Goal: Task Accomplishment & Management: Manage account settings

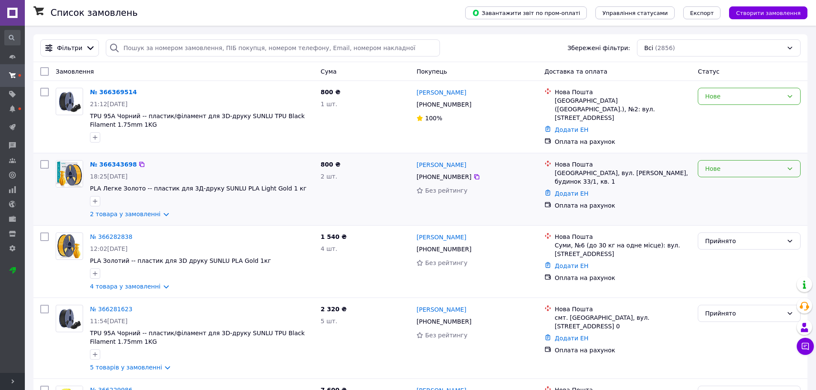
click at [714, 167] on div "Нове" at bounding box center [744, 168] width 78 height 9
click at [712, 182] on li "Прийнято" at bounding box center [749, 184] width 102 height 15
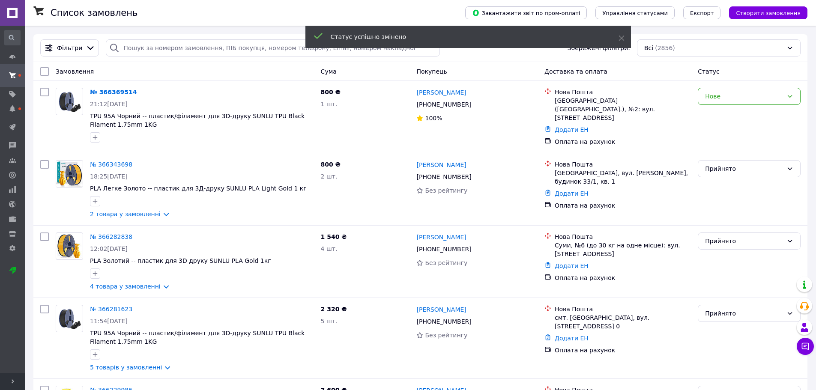
click at [729, 99] on div "Нове" at bounding box center [744, 96] width 78 height 9
click at [728, 108] on li "Прийнято" at bounding box center [749, 115] width 102 height 15
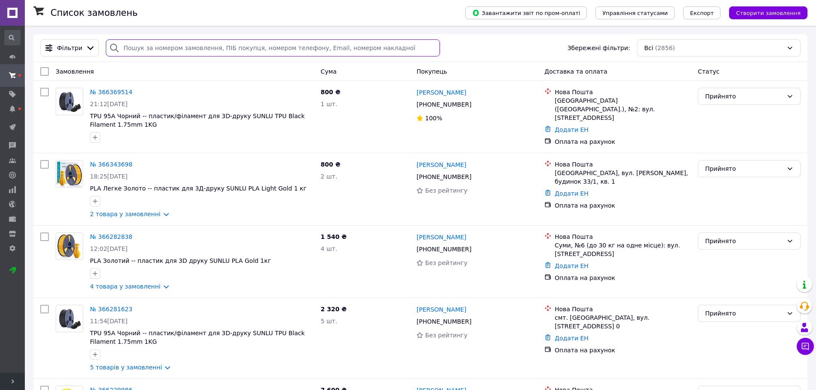
click at [225, 44] on input "search" at bounding box center [273, 47] width 334 height 17
paste input "365998250"
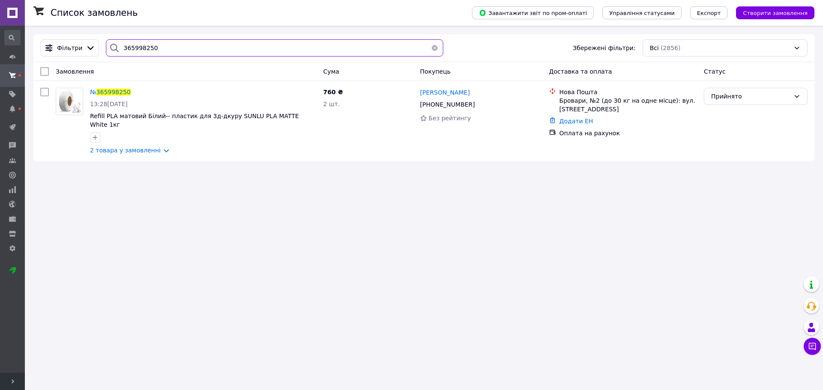
drag, startPoint x: 157, startPoint y: 41, endPoint x: 124, endPoint y: 41, distance: 32.6
click at [124, 41] on input "365998250" at bounding box center [274, 47] width 337 height 17
paste input "366000286"
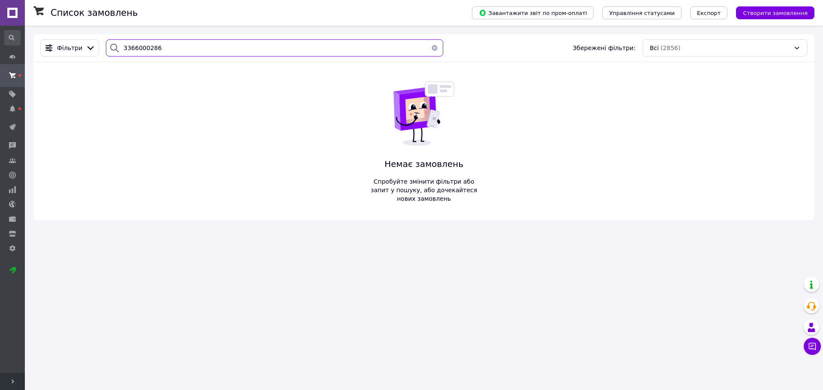
drag, startPoint x: 169, startPoint y: 45, endPoint x: 99, endPoint y: 46, distance: 70.7
click at [102, 46] on div "3366000286" at bounding box center [274, 47] width 344 height 17
paste input "Крохмаль"
drag, startPoint x: 156, startPoint y: 48, endPoint x: 76, endPoint y: 46, distance: 79.7
click at [76, 46] on div "Фільтри Крохмаль Збережені фільтри: Всі (2856)" at bounding box center [424, 47] width 774 height 17
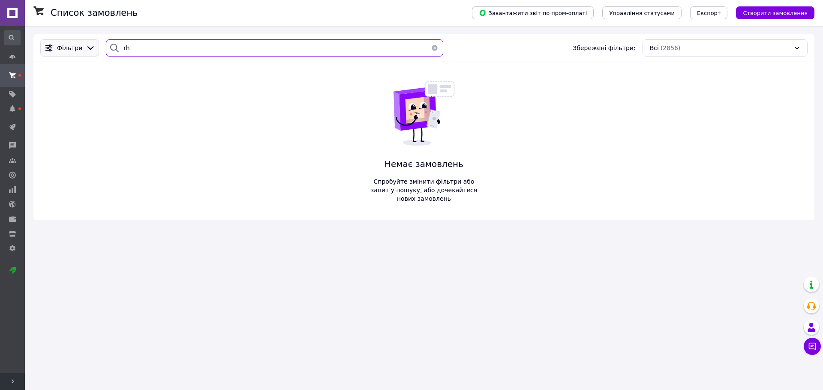
type input "r"
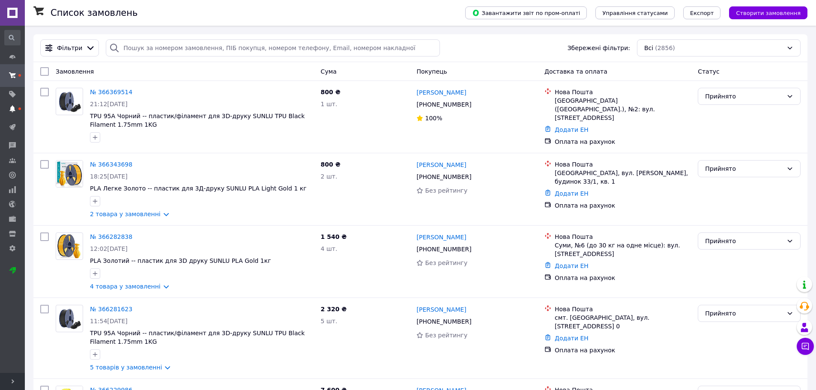
click at [13, 109] on use at bounding box center [12, 108] width 6 height 7
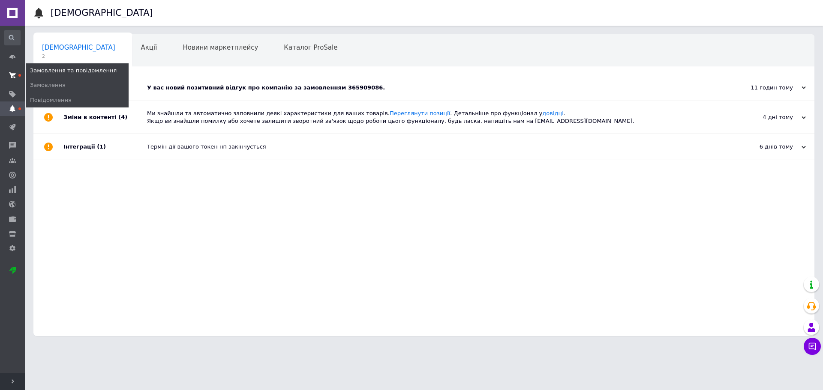
click at [11, 73] on use at bounding box center [12, 75] width 7 height 6
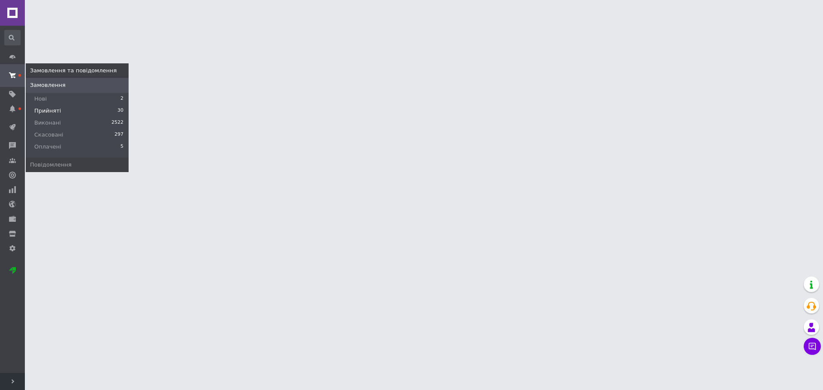
click at [43, 108] on span "Прийняті" at bounding box center [47, 111] width 27 height 8
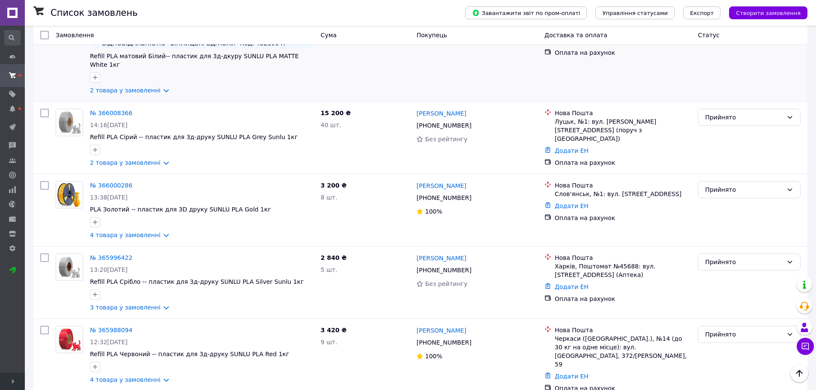
scroll to position [1114, 0]
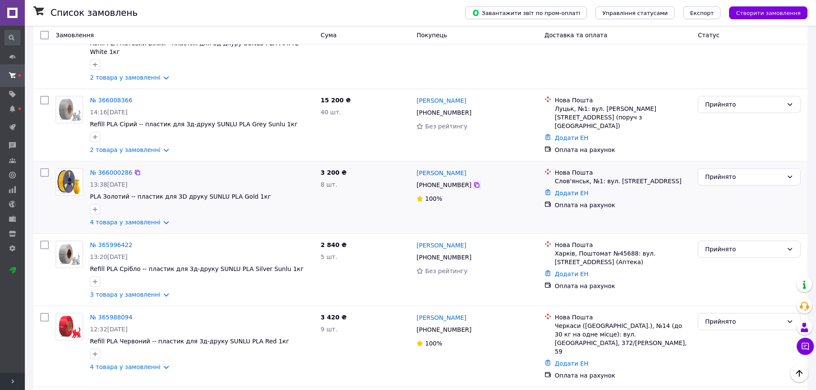
click at [474, 182] on icon at bounding box center [477, 185] width 7 height 7
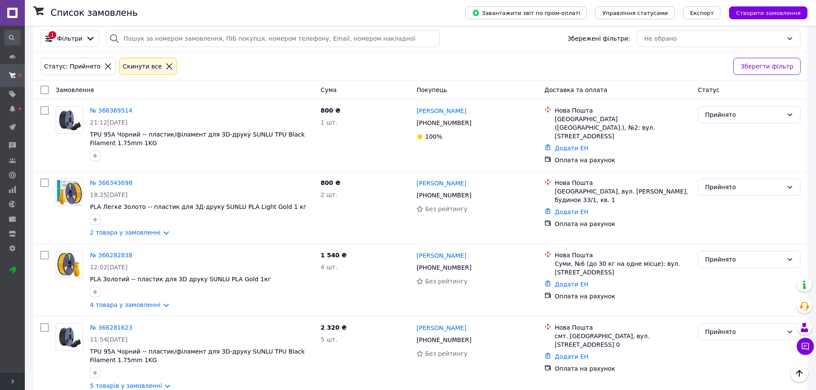
scroll to position [0, 0]
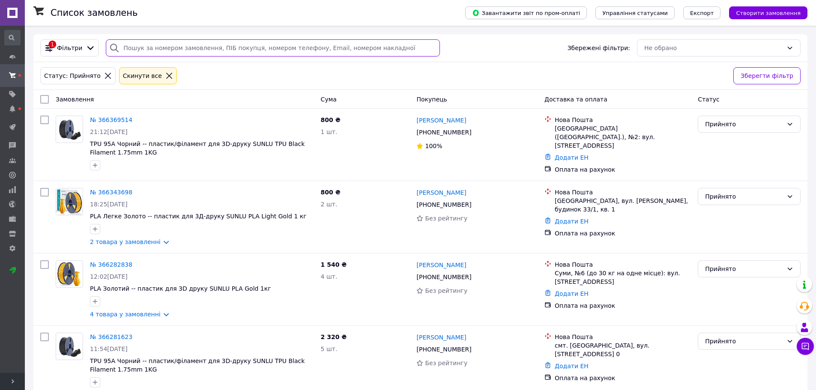
click at [163, 56] on input "search" at bounding box center [273, 47] width 334 height 17
paste input "366000286"
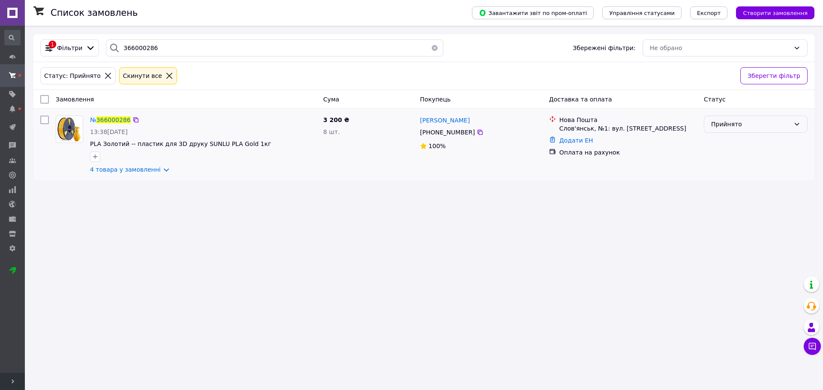
click at [736, 126] on div "Прийнято" at bounding box center [750, 124] width 79 height 9
click at [728, 176] on li "Оплачено" at bounding box center [755, 173] width 103 height 15
drag, startPoint x: 216, startPoint y: 50, endPoint x: 68, endPoint y: 50, distance: 148.3
click at [68, 50] on div "1 Фільтри 366000286 Збережені фільтри: Не обрано" at bounding box center [424, 47] width 774 height 17
paste input "5942945"
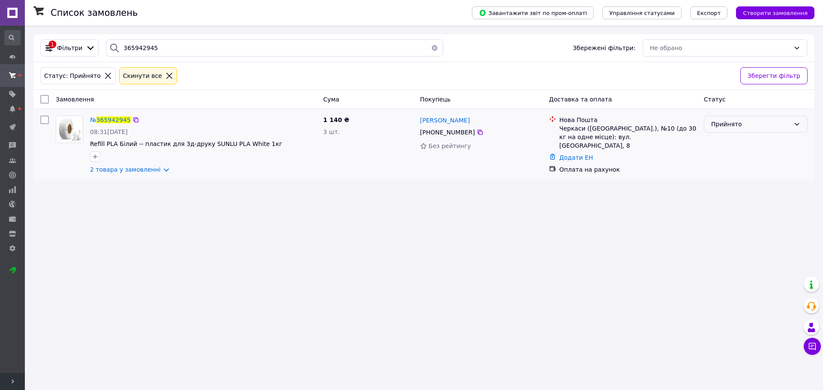
click at [750, 127] on div "Прийнято" at bounding box center [750, 124] width 79 height 9
click at [725, 171] on li "Оплачено" at bounding box center [755, 173] width 103 height 15
drag, startPoint x: 102, startPoint y: 51, endPoint x: 42, endPoint y: 51, distance: 60.0
click at [43, 51] on div "1 Фільтри 365942945 Збережені фільтри: Не обрано" at bounding box center [424, 47] width 774 height 17
paste input "36329"
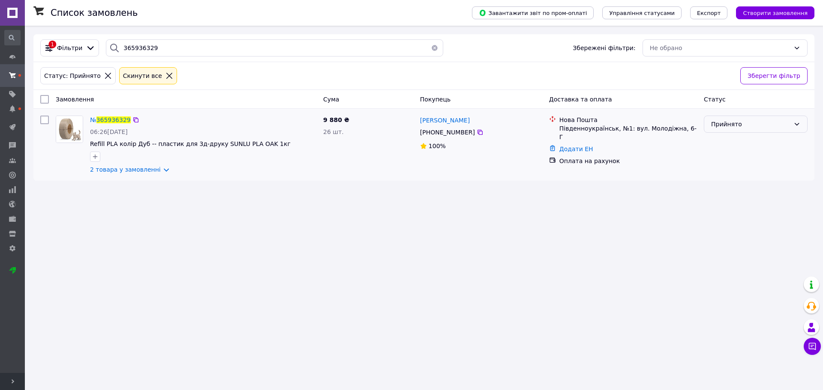
click at [773, 127] on div "Прийнято" at bounding box center [750, 124] width 79 height 9
click at [727, 171] on li "Оплачено" at bounding box center [755, 173] width 103 height 15
drag, startPoint x: 101, startPoint y: 44, endPoint x: 92, endPoint y: 42, distance: 8.8
click at [92, 42] on div "1 Фільтри 365936329 Збережені фільтри: Не обрано" at bounding box center [424, 47] width 774 height 17
paste input "6008366"
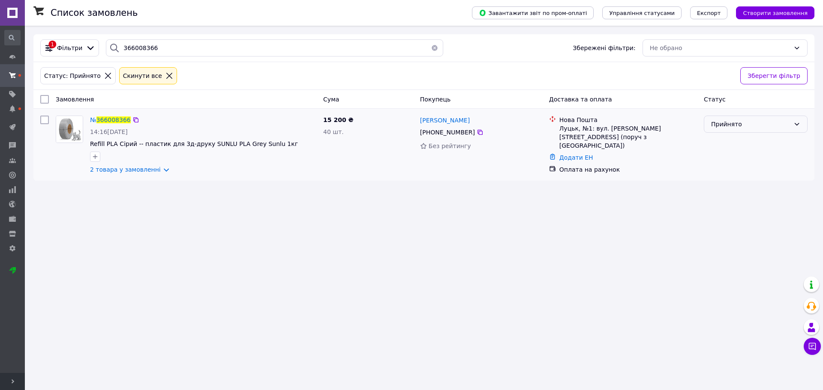
click at [723, 122] on div "Прийнято" at bounding box center [750, 124] width 79 height 9
click at [723, 173] on li "Оплачено" at bounding box center [755, 173] width 103 height 15
click at [79, 47] on div "1 Фільтри 366008366 Збережені фільтри: Не обрано" at bounding box center [424, 47] width 774 height 17
paste input "591909"
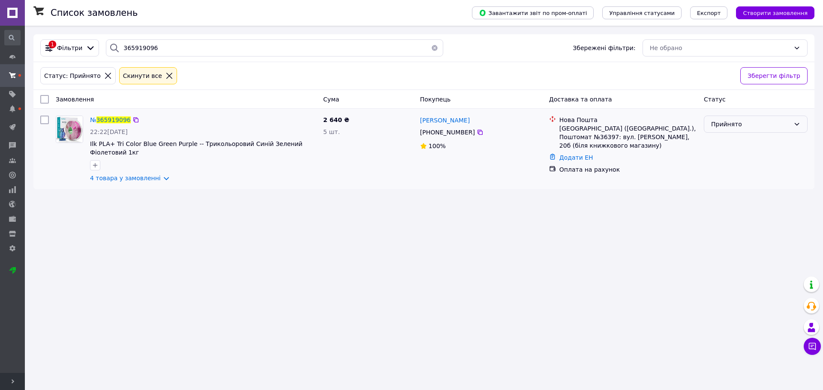
click at [744, 126] on div "Прийнято" at bounding box center [750, 124] width 79 height 9
click at [731, 171] on li "Оплачено" at bounding box center [755, 173] width 103 height 15
drag, startPoint x: 101, startPoint y: 45, endPoint x: 62, endPoint y: 44, distance: 39.0
click at [62, 43] on div "1 Фільтри 365919096 Збережені фільтри: Не обрано" at bounding box center [424, 47] width 774 height 17
paste input "Орленко"
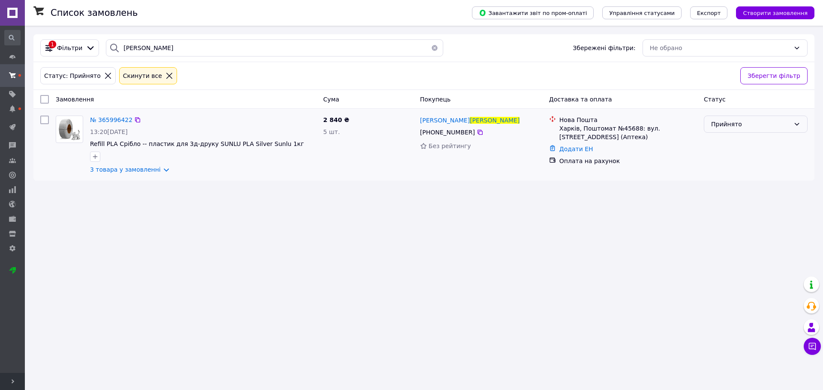
click at [780, 126] on div "Прийнято" at bounding box center [750, 124] width 79 height 9
click at [739, 170] on li "Оплачено" at bounding box center [755, 173] width 103 height 15
drag, startPoint x: 211, startPoint y: 45, endPoint x: 50, endPoint y: 48, distance: 161.6
click at [50, 47] on div "1 Фільтри Орленко Збережені фільтри: Не обрано" at bounding box center [424, 47] width 774 height 17
paste input "аiнчук"
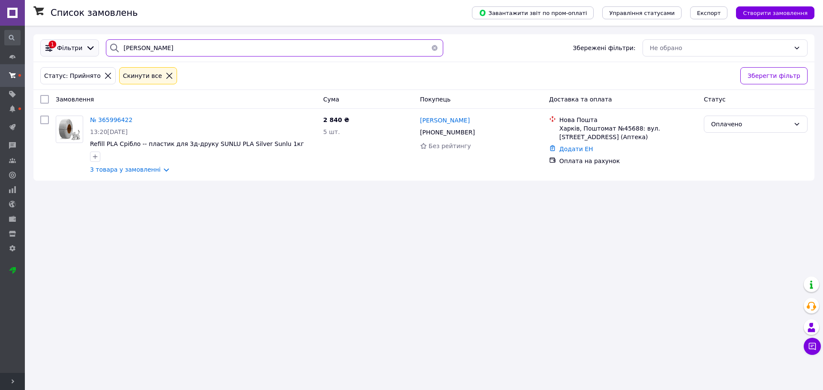
type input "Саiнчук"
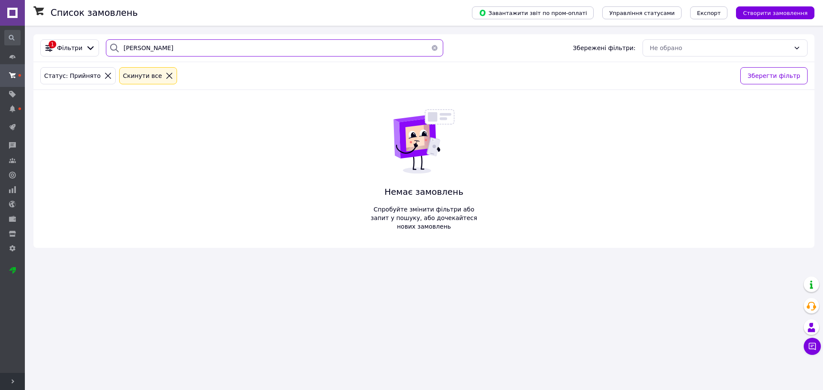
drag, startPoint x: 123, startPoint y: 47, endPoint x: 25, endPoint y: 42, distance: 97.4
click at [25, 42] on div "Список замовлень Завантажити звіт по пром-оплаті Управління статусами Експорт С…" at bounding box center [424, 141] width 798 height 231
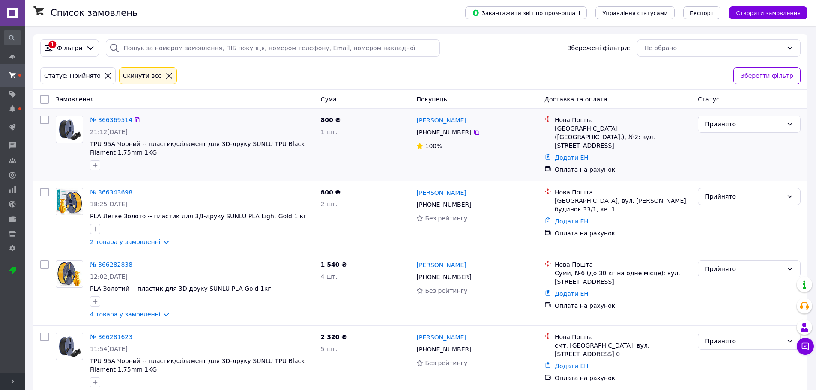
drag, startPoint x: 154, startPoint y: 74, endPoint x: 204, endPoint y: 124, distance: 70.6
click at [165, 75] on icon at bounding box center [169, 76] width 8 height 8
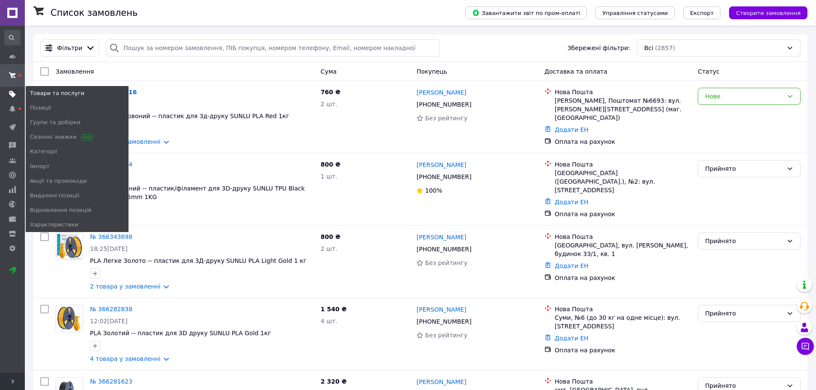
click at [8, 93] on span at bounding box center [12, 94] width 25 height 8
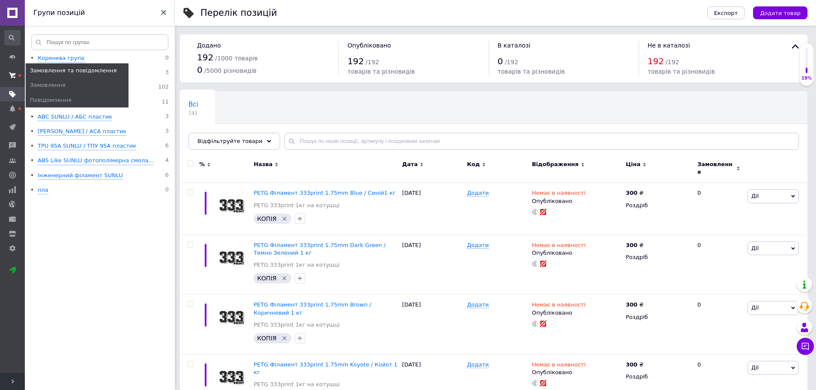
click at [15, 72] on span at bounding box center [12, 75] width 25 height 15
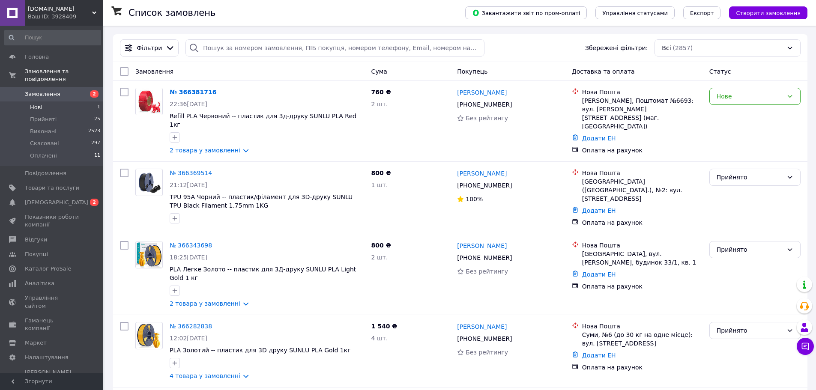
click at [31, 104] on span "Нові" at bounding box center [36, 108] width 12 height 8
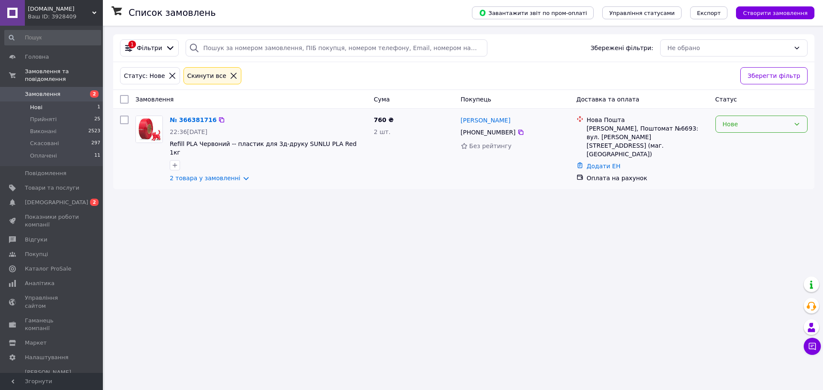
click at [737, 123] on div "Нове" at bounding box center [755, 124] width 67 height 9
click at [733, 141] on li "Прийнято" at bounding box center [761, 142] width 91 height 15
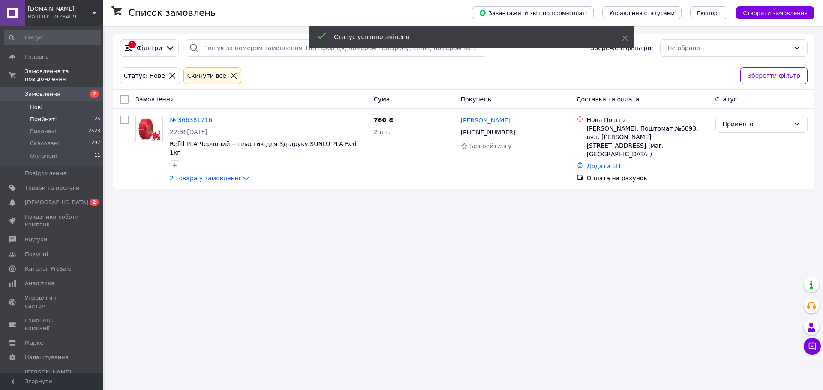
click at [40, 116] on span "Прийняті" at bounding box center [43, 120] width 27 height 8
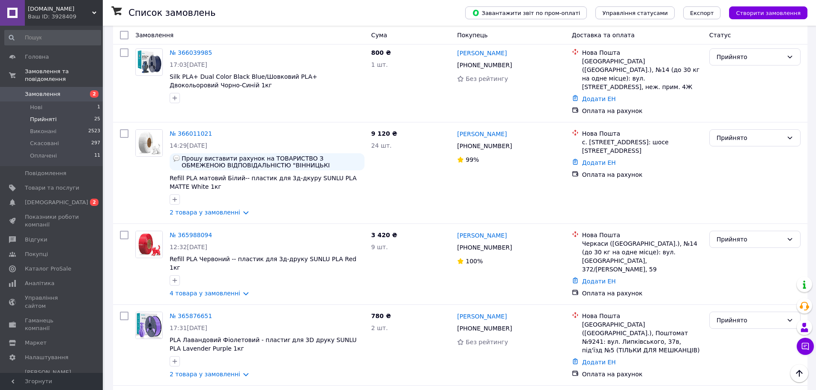
scroll to position [1028, 0]
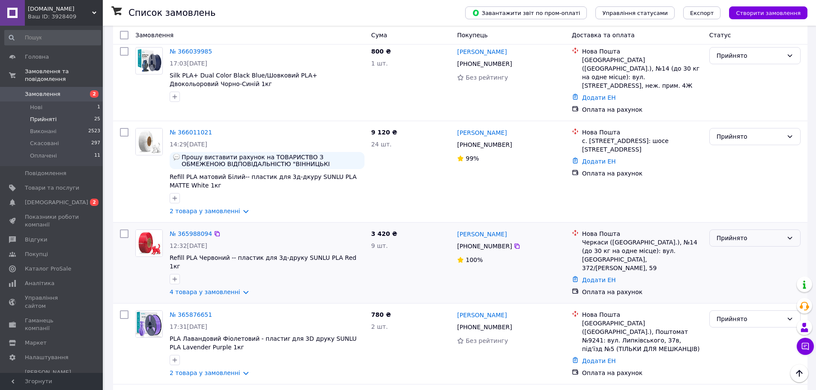
click at [746, 234] on div "Прийнято" at bounding box center [750, 238] width 66 height 9
click at [723, 218] on li "Оплачено" at bounding box center [755, 221] width 90 height 15
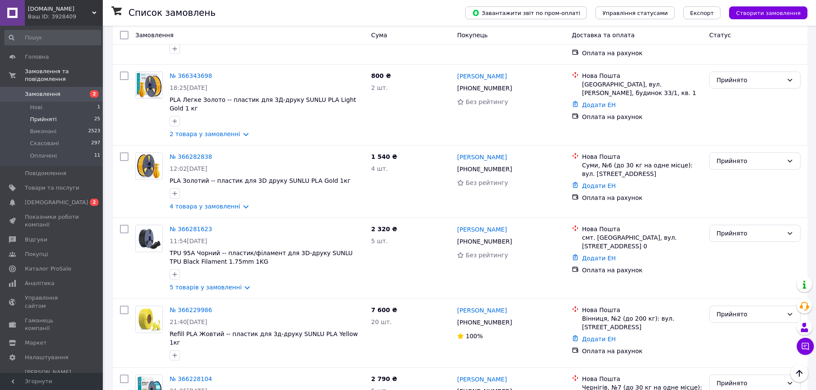
scroll to position [0, 0]
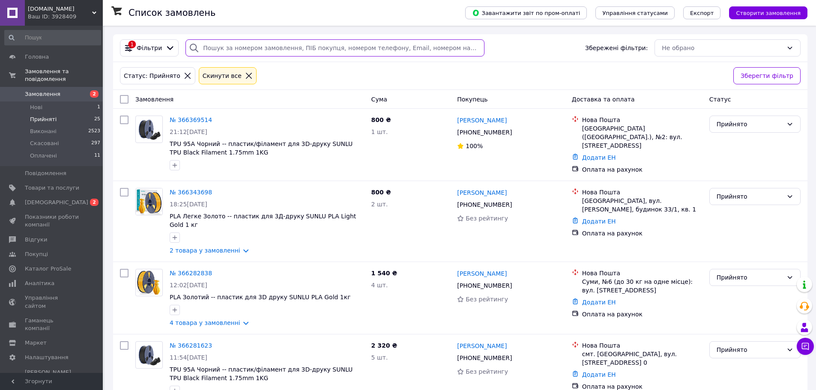
click at [224, 48] on input "search" at bounding box center [335, 47] width 299 height 17
paste input "366052501"
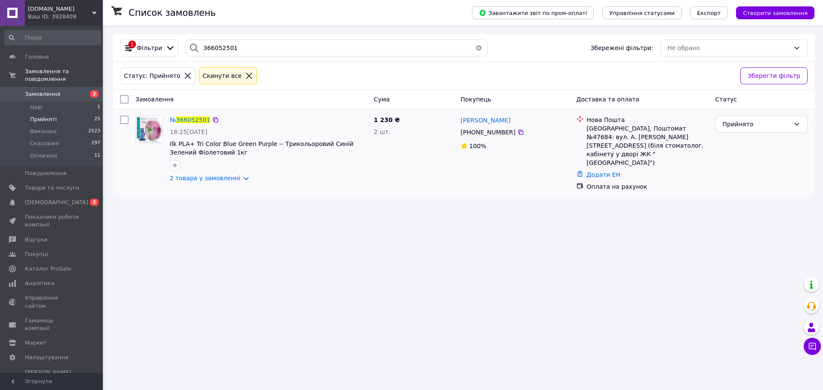
click at [767, 134] on div "Прийнято" at bounding box center [761, 153] width 99 height 82
click at [756, 129] on div "Прийнято" at bounding box center [755, 124] width 67 height 9
click at [740, 172] on li "Оплачено" at bounding box center [761, 173] width 91 height 15
drag, startPoint x: 243, startPoint y: 52, endPoint x: 188, endPoint y: 46, distance: 54.8
click at [198, 46] on div "366052501" at bounding box center [337, 47] width 302 height 17
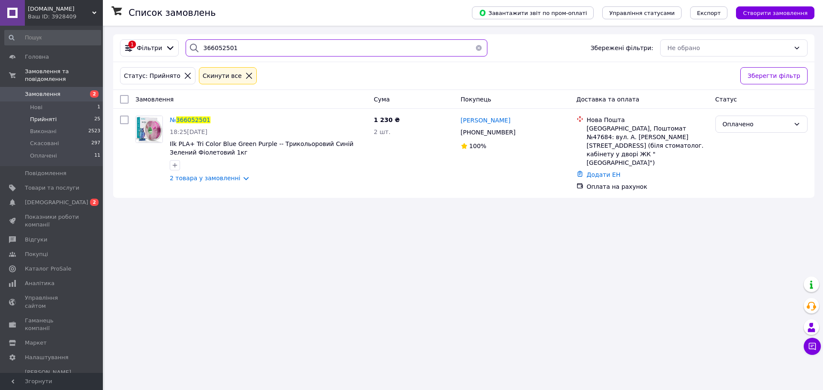
paste input "39985"
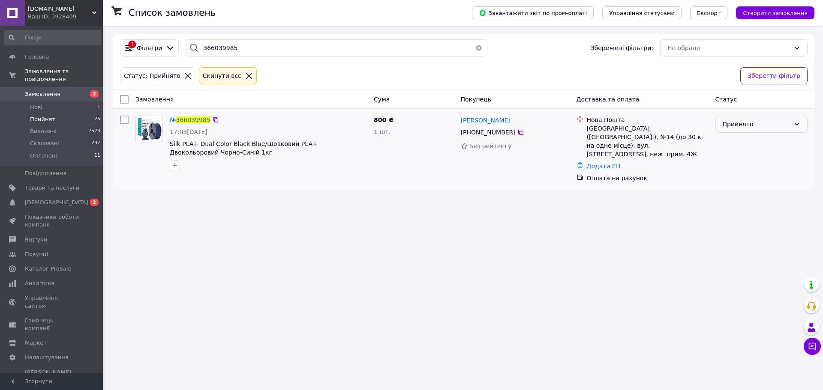
click at [765, 126] on div "Прийнято" at bounding box center [755, 124] width 67 height 9
click at [740, 174] on li "Оплачено" at bounding box center [761, 173] width 91 height 15
drag, startPoint x: 242, startPoint y: 45, endPoint x: 153, endPoint y: 47, distance: 88.7
click at [153, 46] on div "1 Фільтри 366039985 Збережені фільтри: Не обрано" at bounding box center [464, 47] width 694 height 17
paste input "366095490"
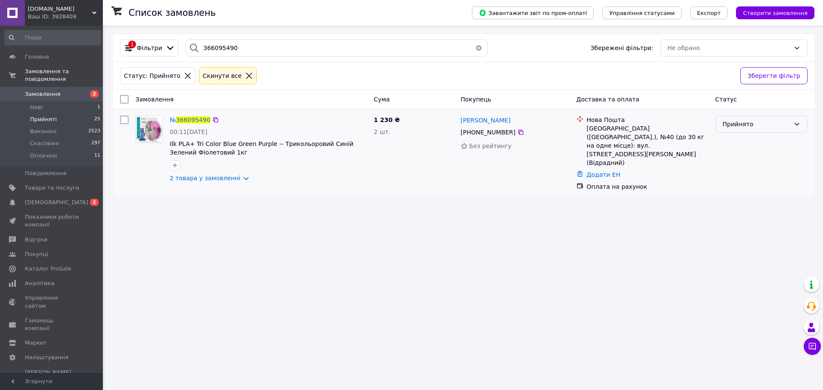
click at [786, 125] on div "Прийнято" at bounding box center [755, 124] width 67 height 9
click at [741, 177] on li "Оплачено" at bounding box center [761, 173] width 91 height 15
drag, startPoint x: 155, startPoint y: 47, endPoint x: 138, endPoint y: 47, distance: 17.1
click at [138, 47] on div "1 Фільтри 366095490 Збережені фільтри: Не обрано" at bounding box center [464, 47] width 694 height 17
paste input "366134814"
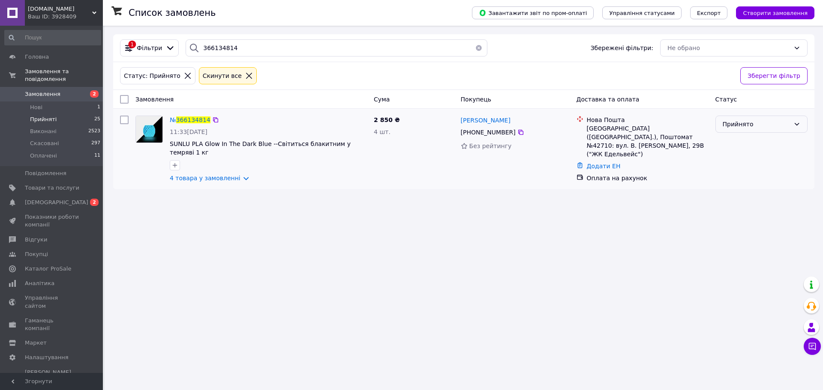
click at [764, 129] on div "Прийнято" at bounding box center [761, 124] width 92 height 17
click at [744, 176] on li "Оплачено" at bounding box center [761, 173] width 91 height 15
drag, startPoint x: 223, startPoint y: 46, endPoint x: 117, endPoint y: 51, distance: 106.4
click at [117, 51] on div "1 Фільтри 366134814 Збережені фільтри: Не обрано" at bounding box center [464, 47] width 694 height 17
paste input "081347"
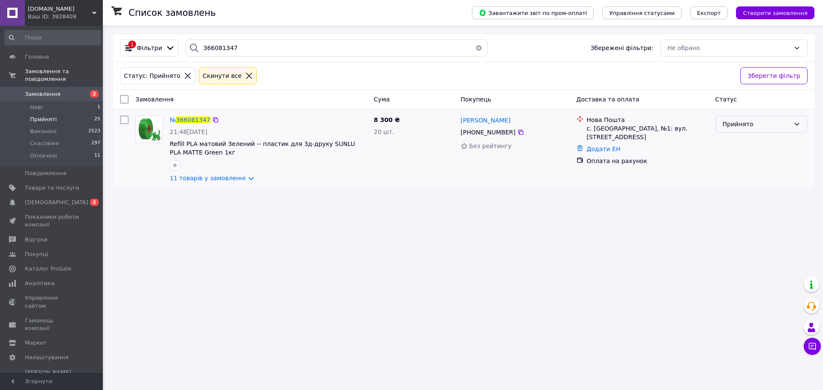
click at [785, 125] on div "Прийнято" at bounding box center [755, 124] width 67 height 9
click at [740, 173] on li "Оплачено" at bounding box center [761, 173] width 91 height 15
drag, startPoint x: 219, startPoint y: 45, endPoint x: 108, endPoint y: 39, distance: 110.7
click at [108, 39] on div "Список замовлень Завантажити звіт по пром-оплаті Управління статусами Експорт С…" at bounding box center [464, 112] width 718 height 172
paste input "5781958"
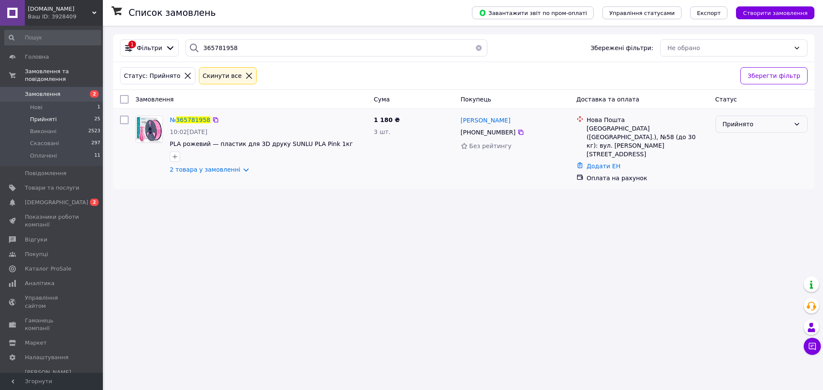
click at [762, 123] on div "Прийнято" at bounding box center [755, 124] width 67 height 9
click at [742, 172] on li "Оплачено" at bounding box center [761, 173] width 91 height 15
drag, startPoint x: 161, startPoint y: 46, endPoint x: 133, endPoint y: 43, distance: 28.4
click at [133, 43] on div "1 Фільтри 365781958 Збережені фільтри: Не обрано" at bounding box center [464, 47] width 694 height 17
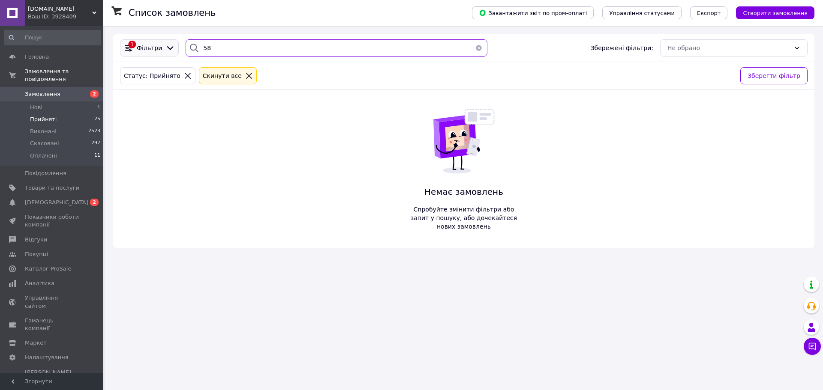
type input "8"
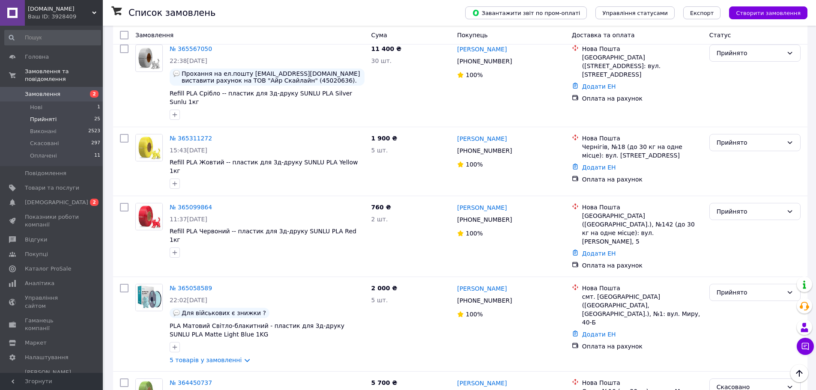
scroll to position [1197, 0]
click at [39, 116] on span "Прийняті" at bounding box center [43, 120] width 27 height 8
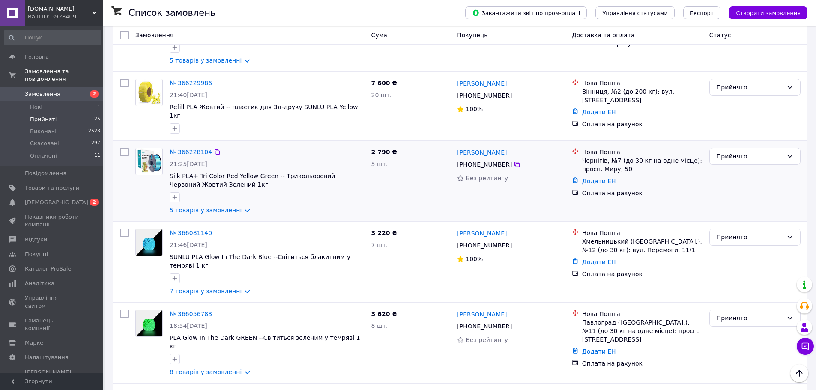
scroll to position [429, 0]
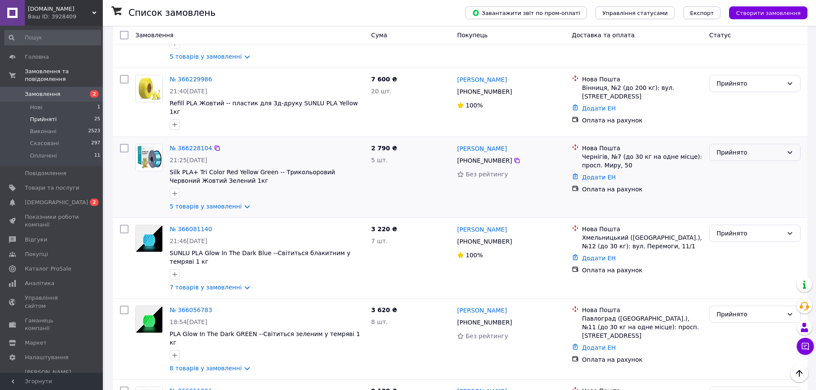
click at [776, 148] on div "Прийнято" at bounding box center [750, 152] width 66 height 9
click at [726, 179] on li "Оплачено" at bounding box center [755, 177] width 90 height 15
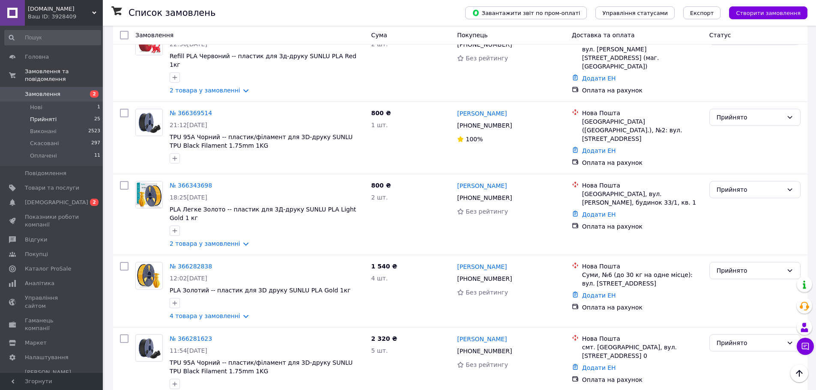
scroll to position [0, 0]
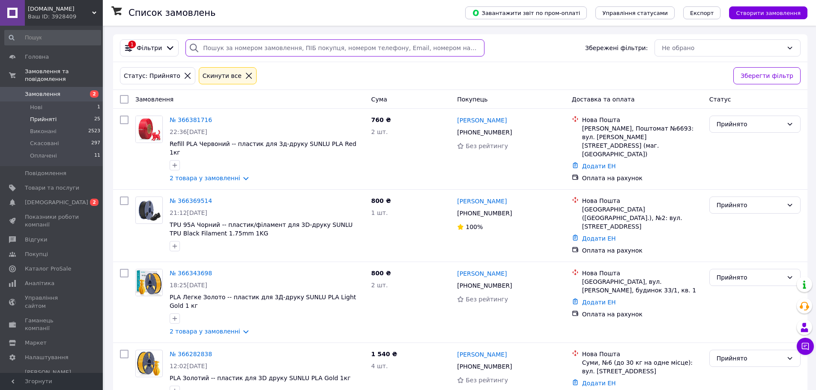
click at [228, 45] on input "search" at bounding box center [335, 47] width 299 height 17
paste input "366282838"
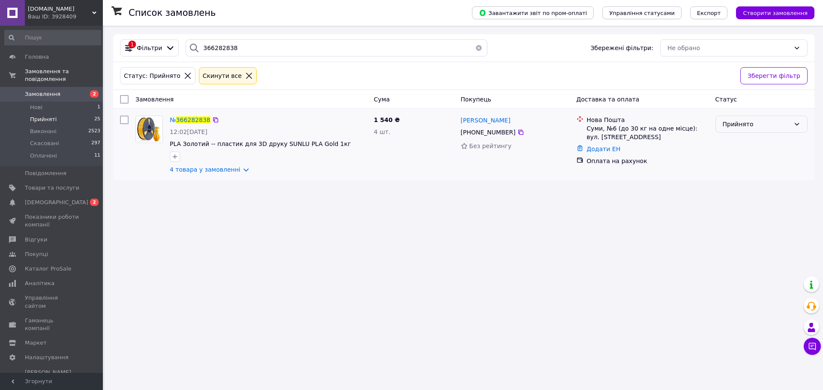
click at [799, 129] on div "Прийнято" at bounding box center [761, 124] width 92 height 17
click at [763, 174] on li "Оплачено" at bounding box center [761, 173] width 91 height 15
drag, startPoint x: 242, startPoint y: 45, endPoint x: 76, endPoint y: 51, distance: 165.9
click at [76, 51] on div "3dSunlu.com.ua Ваш ID: 3928409 Сайт 3dSunlu.com.ua Кабінет покупця Перевірити с…" at bounding box center [411, 195] width 823 height 390
paste input "29986"
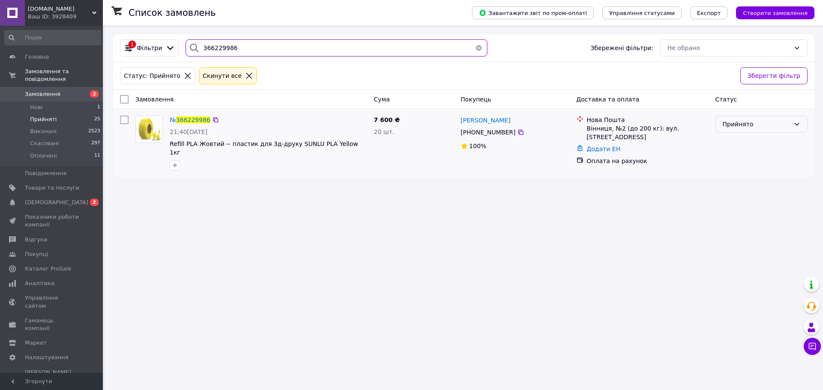
type input "366229986"
click at [746, 129] on div "Прийнято" at bounding box center [755, 124] width 67 height 9
click at [742, 175] on li "Оплачено" at bounding box center [761, 173] width 91 height 15
click at [245, 78] on icon at bounding box center [249, 76] width 8 height 8
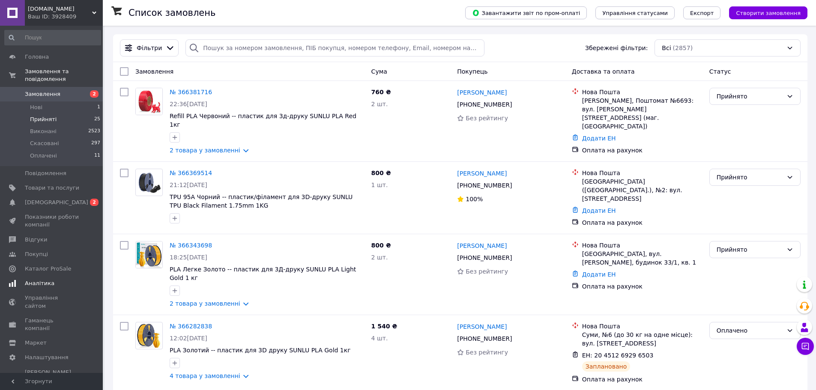
click at [48, 199] on span "[DEMOGRAPHIC_DATA]" at bounding box center [56, 203] width 63 height 8
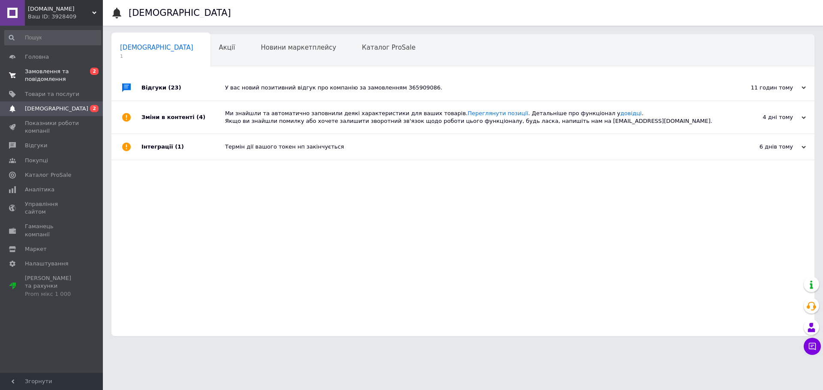
click at [66, 69] on span "Замовлення та повідомлення" at bounding box center [52, 75] width 54 height 15
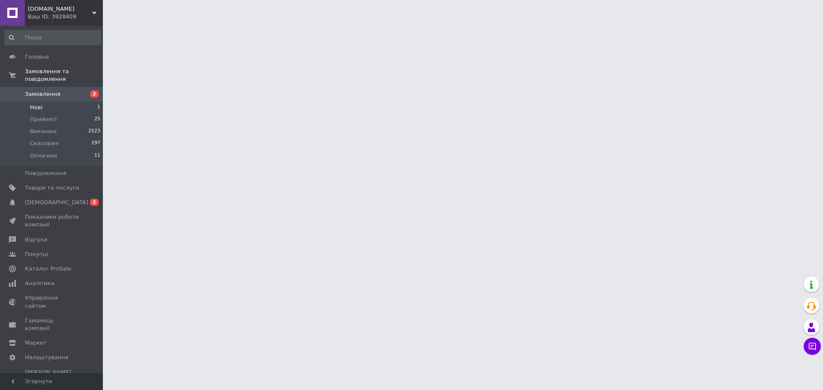
click at [46, 102] on li "Нові 1" at bounding box center [52, 108] width 105 height 12
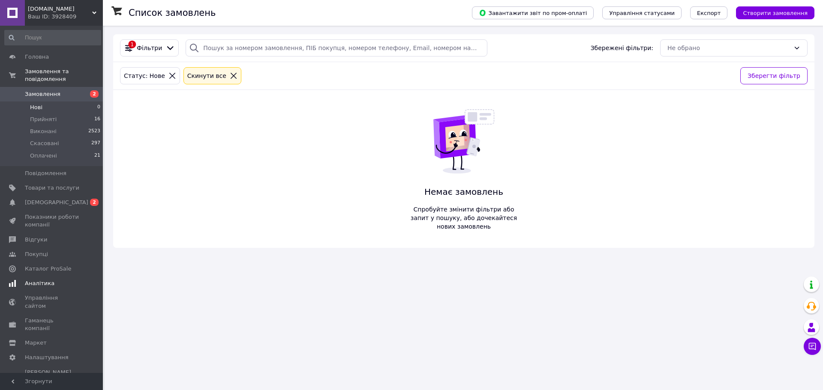
click at [62, 199] on span "[DEMOGRAPHIC_DATA]" at bounding box center [52, 203] width 54 height 8
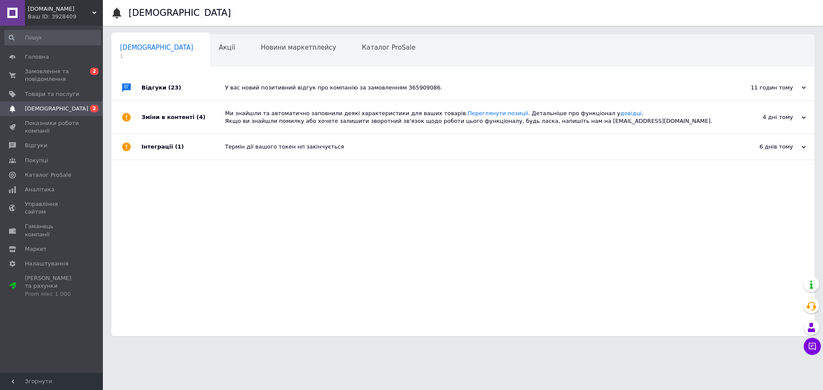
click at [254, 116] on div "Ми знайшли та автоматично заповнили деякі характеристики для ваших товарів. Пер…" at bounding box center [472, 117] width 495 height 15
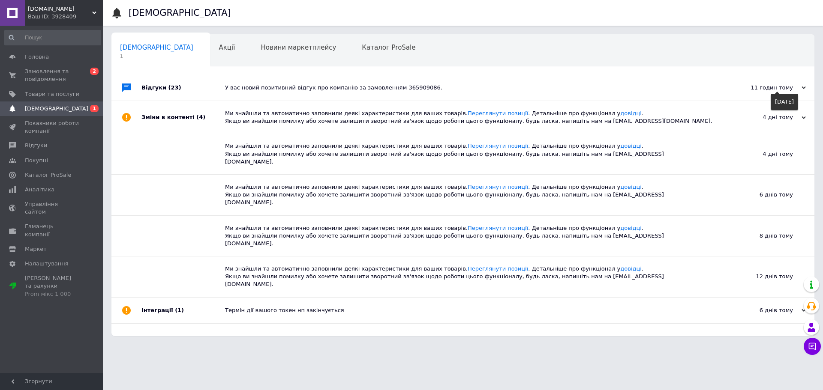
click at [802, 88] on use at bounding box center [803, 88] width 4 height 3
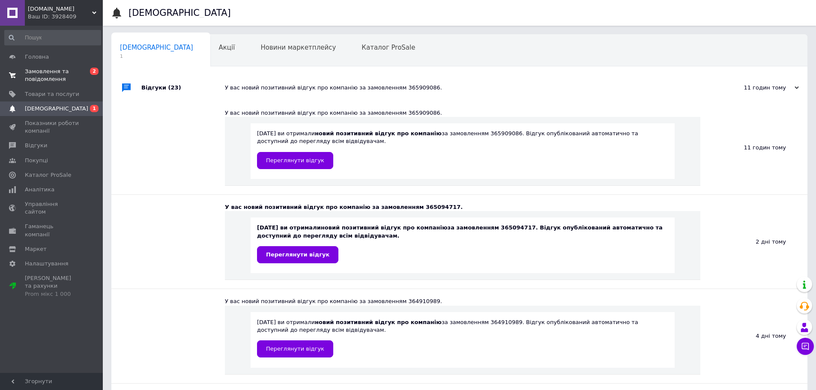
click at [43, 69] on span "Замовлення та повідомлення" at bounding box center [52, 75] width 54 height 15
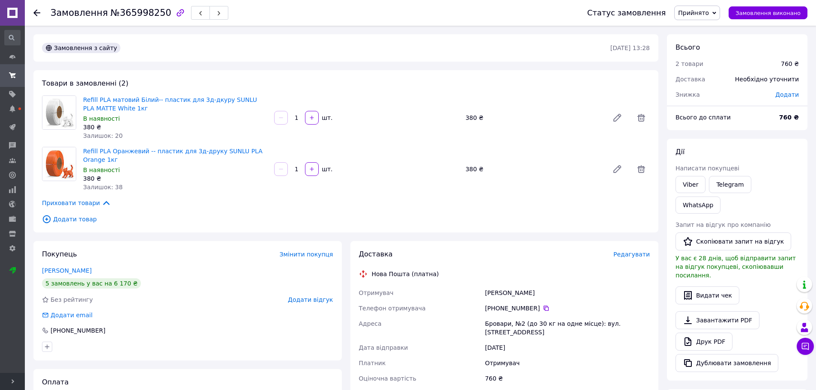
click at [709, 14] on span "Прийнято" at bounding box center [693, 12] width 31 height 7
click at [709, 28] on li "Виконано" at bounding box center [697, 30] width 45 height 13
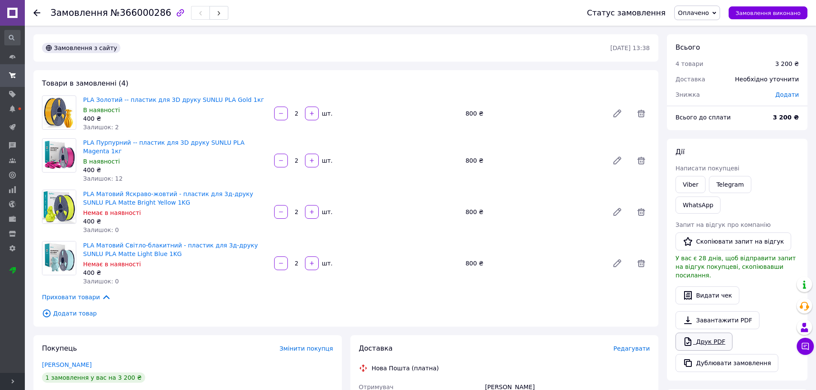
click at [712, 333] on link "Друк PDF" at bounding box center [704, 342] width 57 height 18
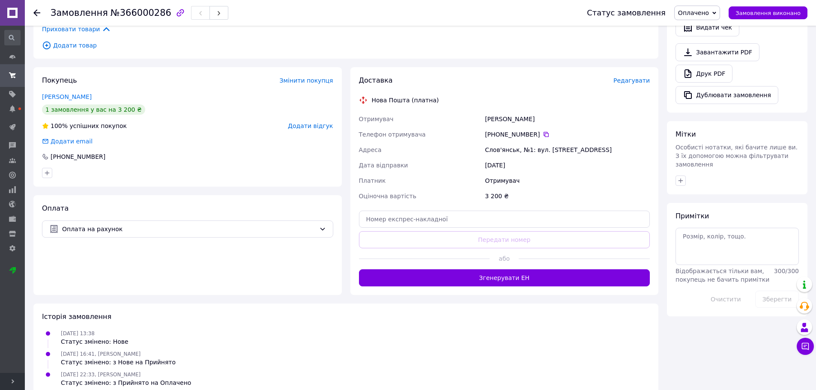
scroll to position [274, 0]
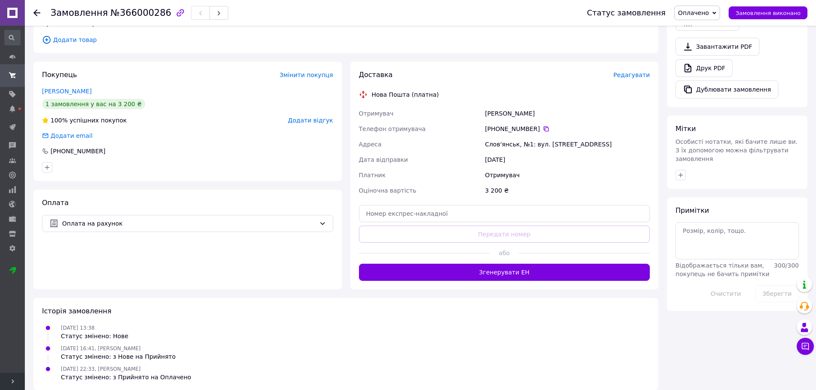
click at [414, 267] on button "Згенерувати ЕН" at bounding box center [504, 272] width 291 height 17
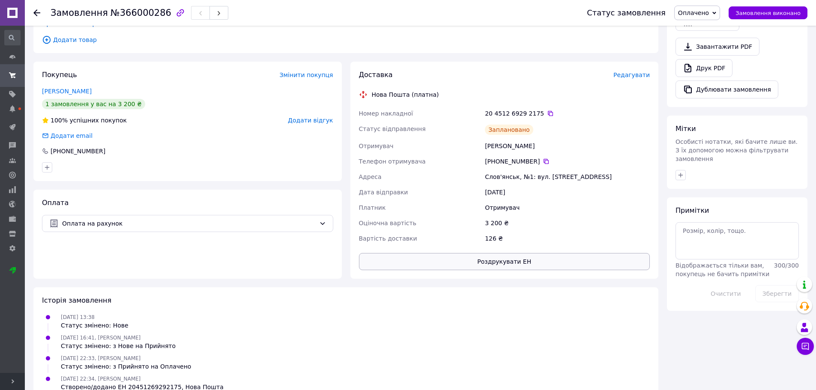
click at [425, 259] on button "Роздрукувати ЕН" at bounding box center [504, 261] width 291 height 17
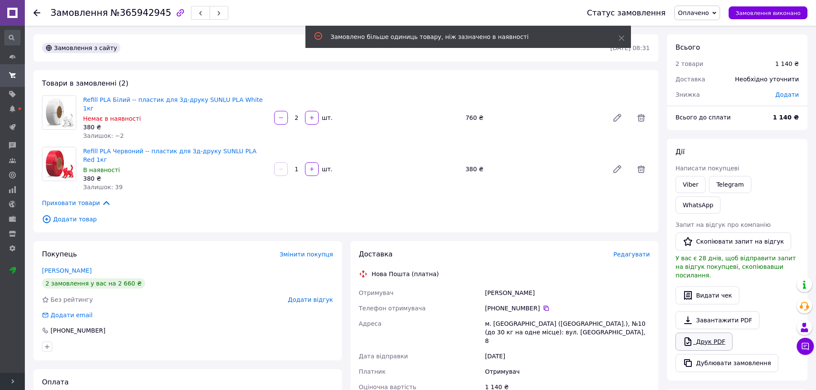
click at [710, 333] on link "Друк PDF" at bounding box center [704, 342] width 57 height 18
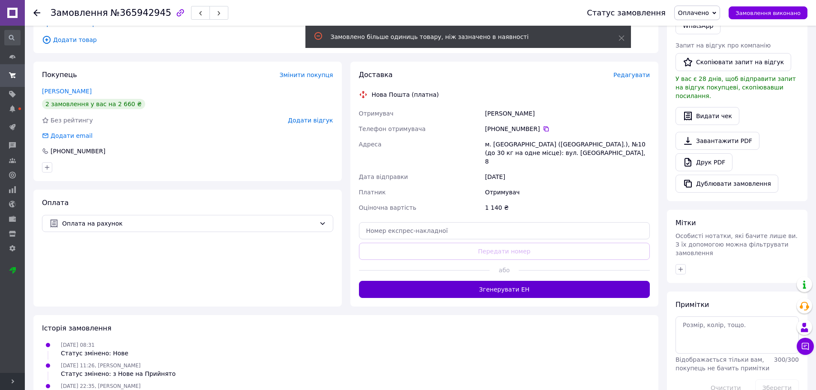
click at [452, 281] on button "Згенерувати ЕН" at bounding box center [504, 289] width 291 height 17
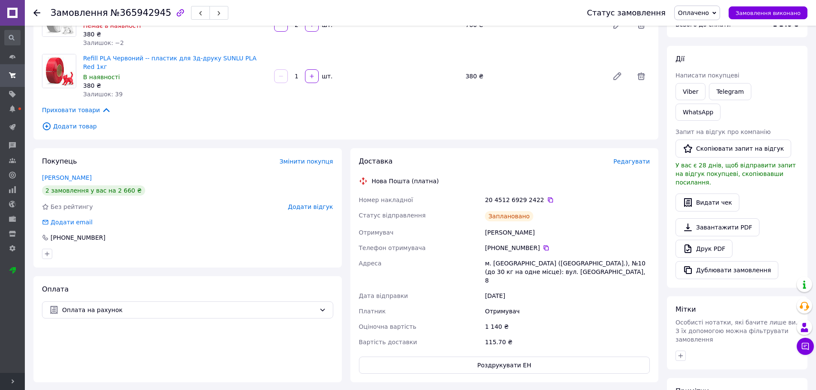
scroll to position [189, 0]
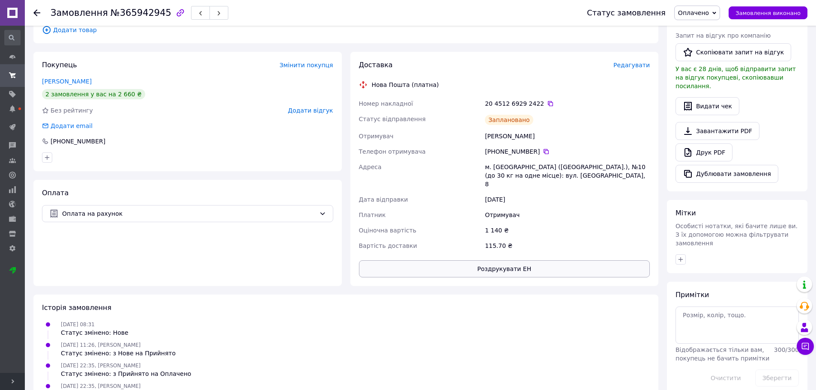
click at [465, 261] on button "Роздрукувати ЕН" at bounding box center [504, 269] width 291 height 17
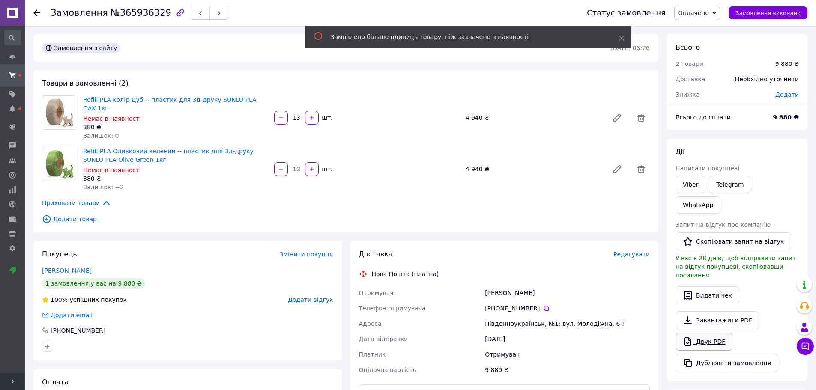
click at [702, 333] on link "Друк PDF" at bounding box center [704, 342] width 57 height 18
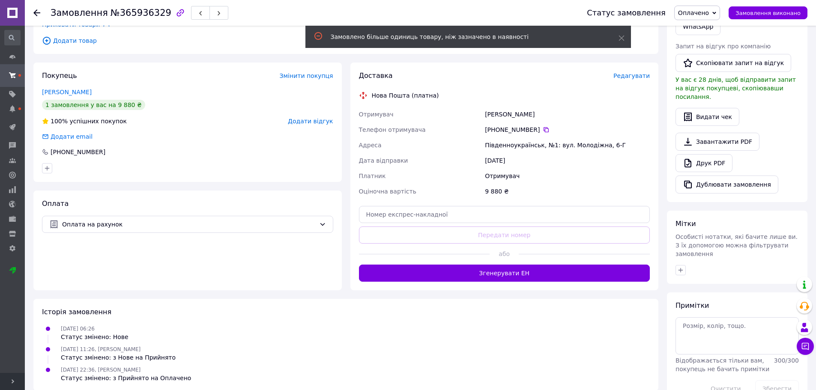
scroll to position [180, 0]
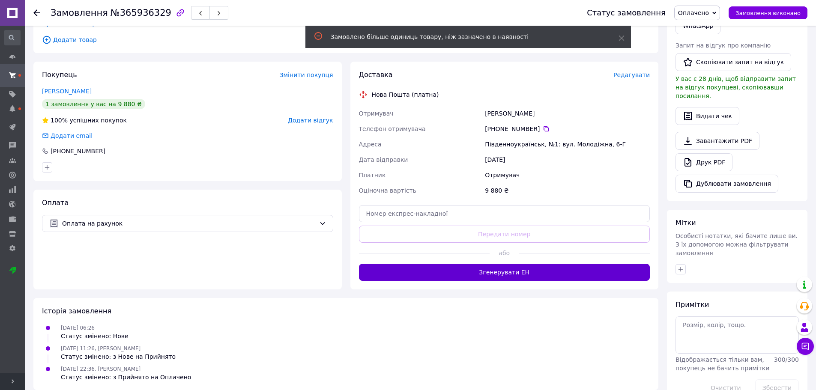
click at [410, 267] on button "Згенерувати ЕН" at bounding box center [504, 272] width 291 height 17
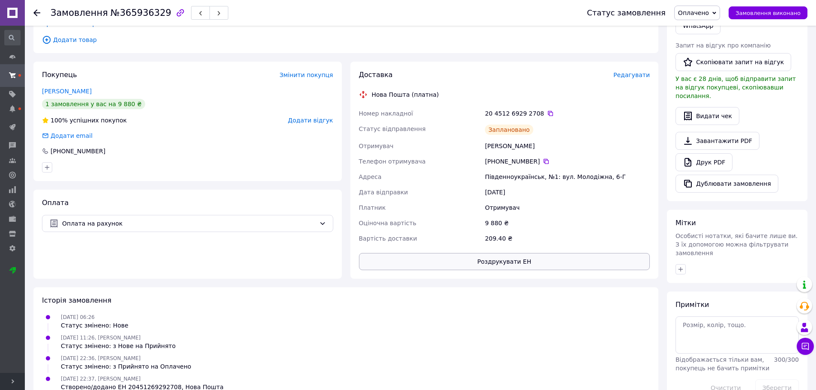
click at [449, 261] on button "Роздрукувати ЕН" at bounding box center [504, 261] width 291 height 17
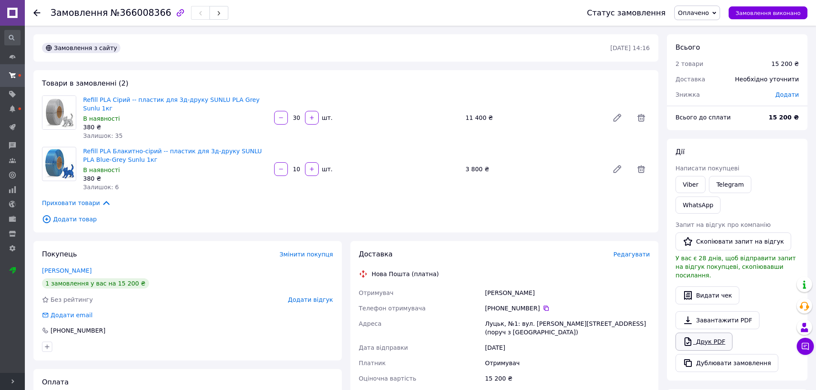
click at [723, 333] on link "Друк PDF" at bounding box center [704, 342] width 57 height 18
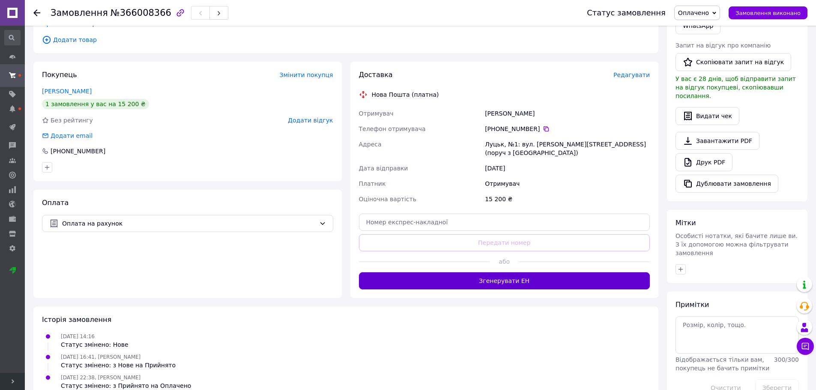
click at [471, 273] on button "Згенерувати ЕН" at bounding box center [504, 281] width 291 height 17
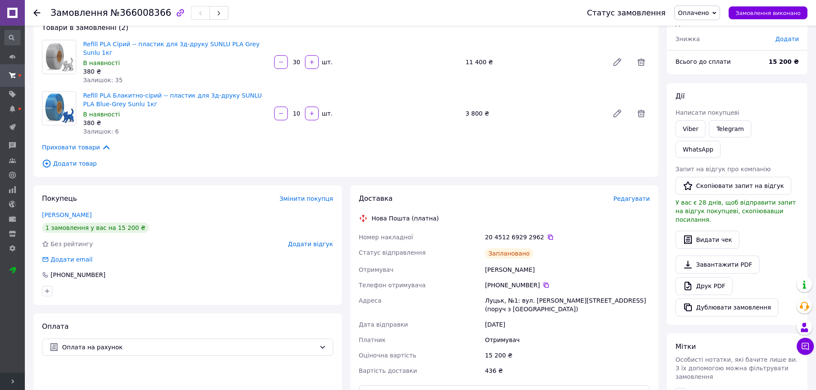
scroll to position [189, 0]
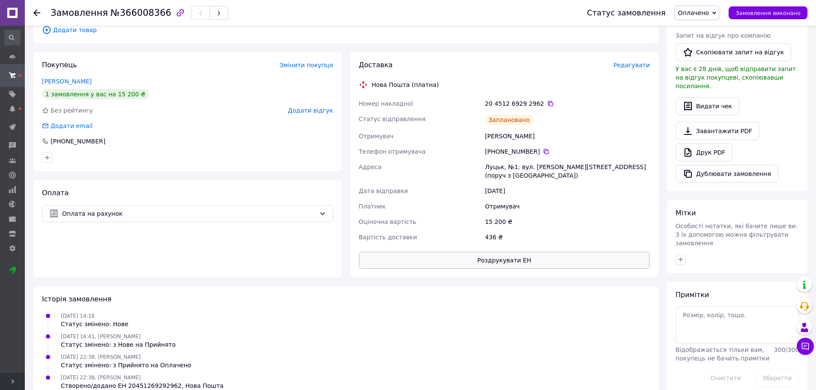
click at [431, 252] on button "Роздрукувати ЕН" at bounding box center [504, 260] width 291 height 17
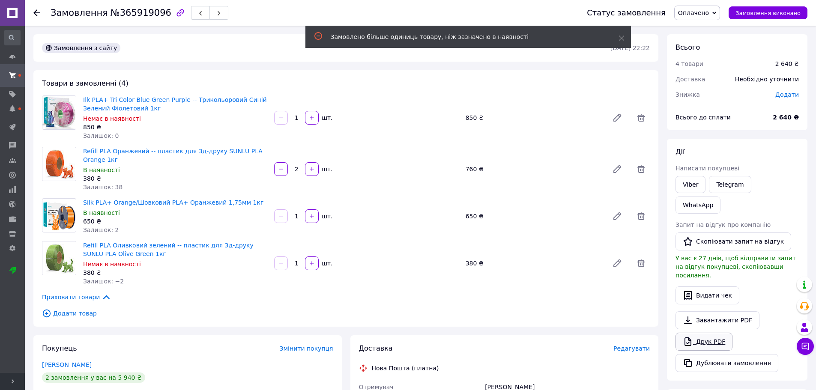
click at [698, 333] on link "Друк PDF" at bounding box center [704, 342] width 57 height 18
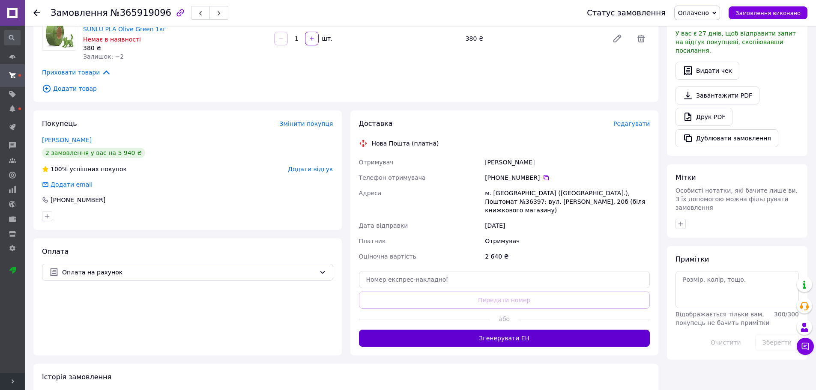
scroll to position [257, 0]
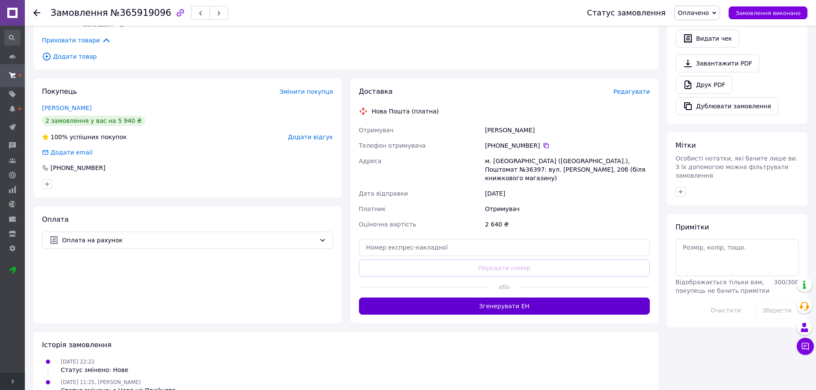
click at [479, 301] on button "Згенерувати ЕН" at bounding box center [504, 306] width 291 height 17
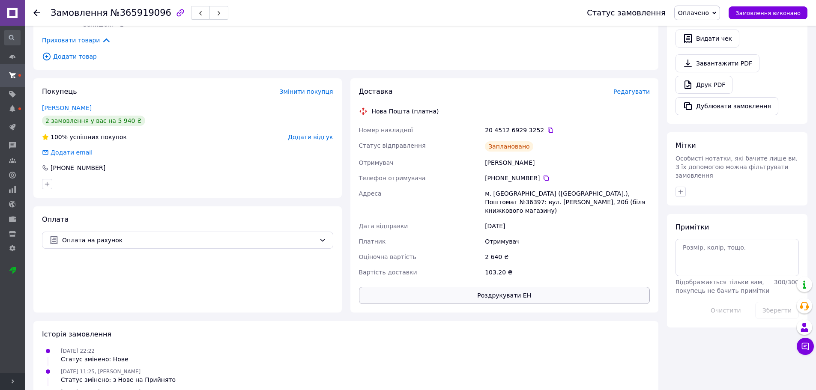
click at [474, 287] on button "Роздрукувати ЕН" at bounding box center [504, 295] width 291 height 17
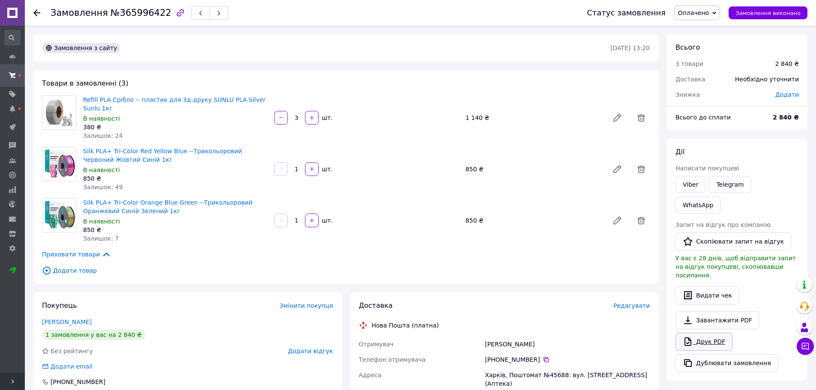
click at [709, 333] on link "Друк PDF" at bounding box center [704, 342] width 57 height 18
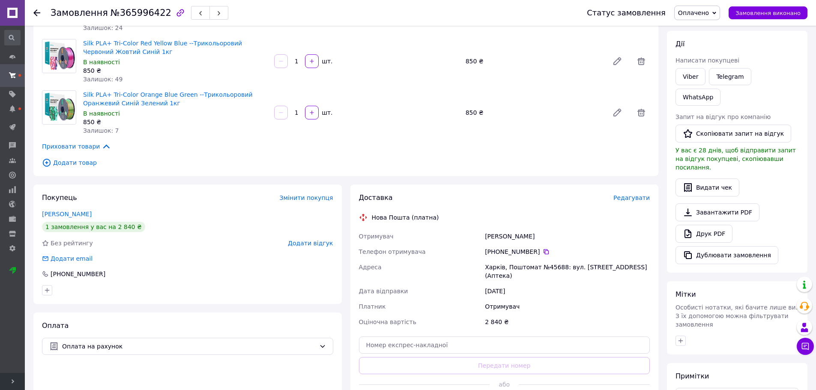
scroll to position [214, 0]
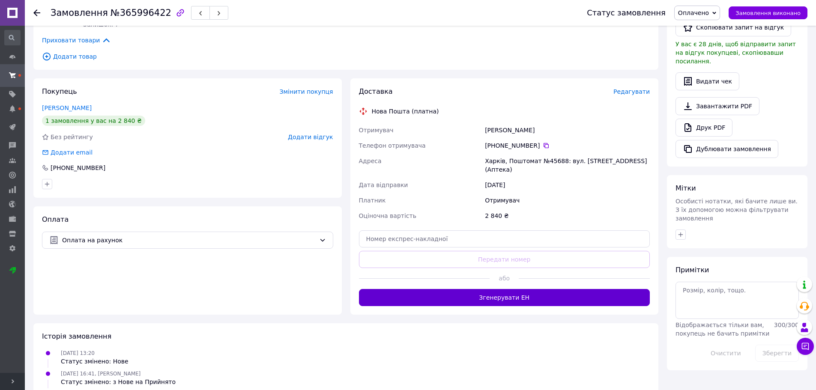
click at [461, 291] on button "Згенерувати ЕН" at bounding box center [504, 297] width 291 height 17
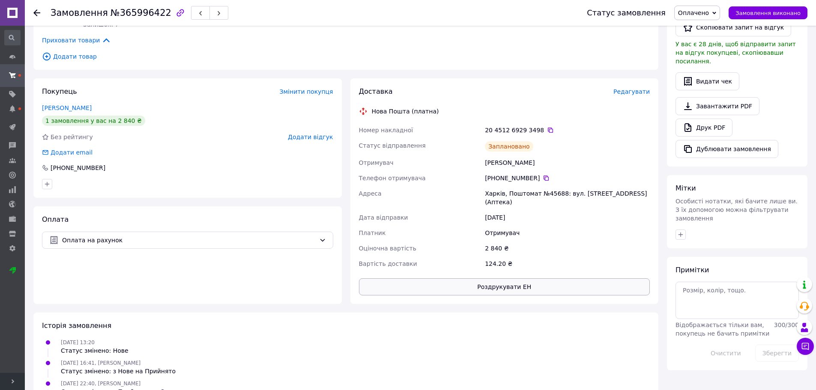
click at [439, 279] on button "Роздрукувати ЕН" at bounding box center [504, 287] width 291 height 17
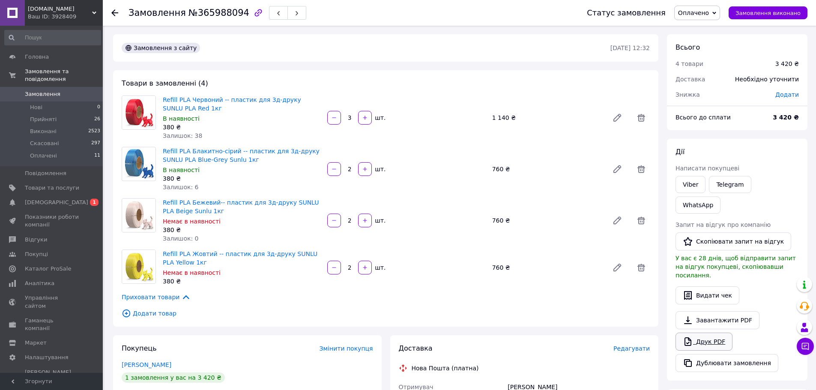
click at [698, 333] on link "Друк PDF" at bounding box center [704, 342] width 57 height 18
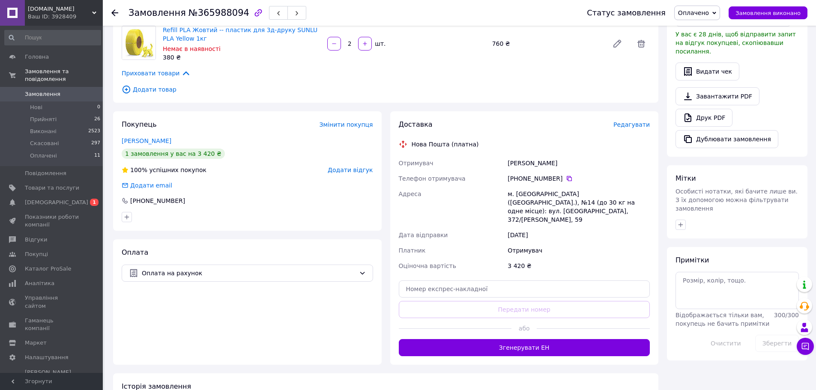
scroll to position [257, 0]
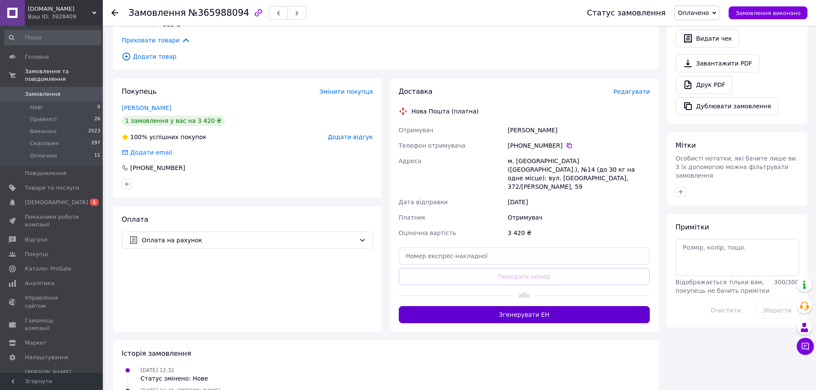
click at [478, 306] on button "Згенерувати ЕН" at bounding box center [525, 314] width 252 height 17
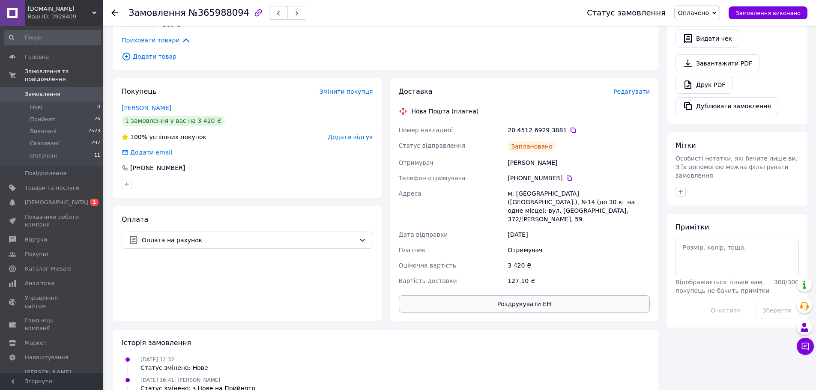
click at [482, 296] on button "Роздрукувати ЕН" at bounding box center [525, 304] width 252 height 17
click at [514, 296] on button "Роздрукувати ЕН" at bounding box center [525, 304] width 252 height 17
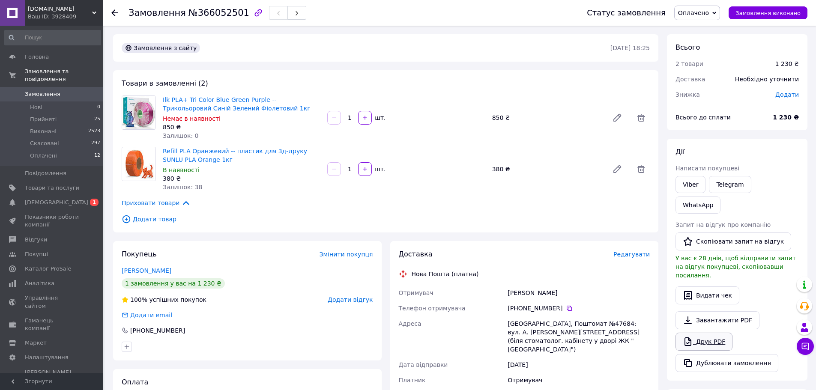
click at [698, 333] on link "Друк PDF" at bounding box center [704, 342] width 57 height 18
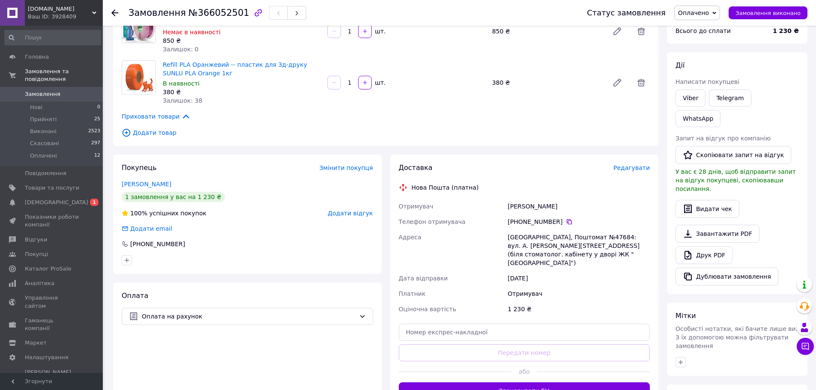
scroll to position [197, 0]
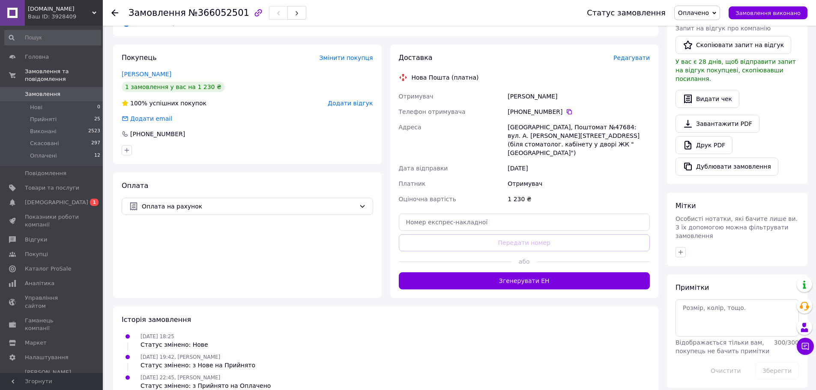
click at [483, 273] on button "Згенерувати ЕН" at bounding box center [525, 281] width 252 height 17
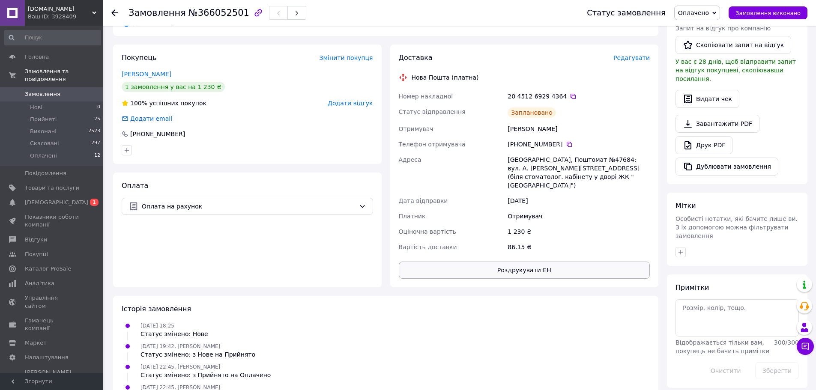
click at [460, 262] on button "Роздрукувати ЕН" at bounding box center [525, 270] width 252 height 17
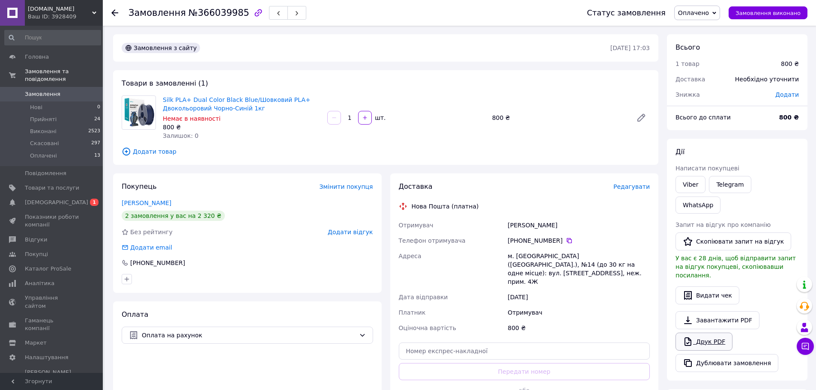
click at [711, 333] on link "Друк PDF" at bounding box center [704, 342] width 57 height 18
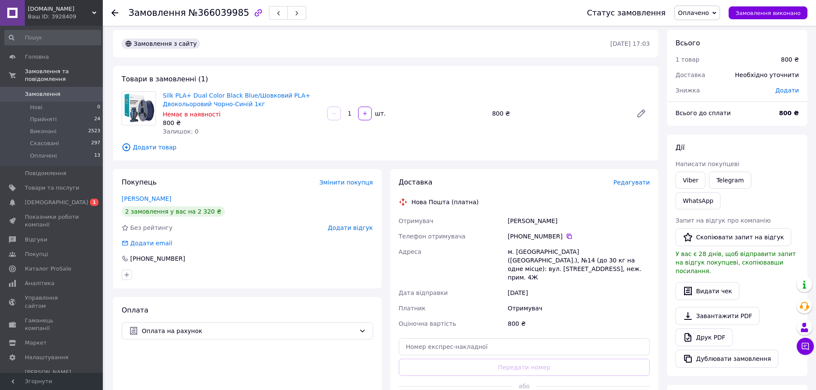
scroll to position [165, 0]
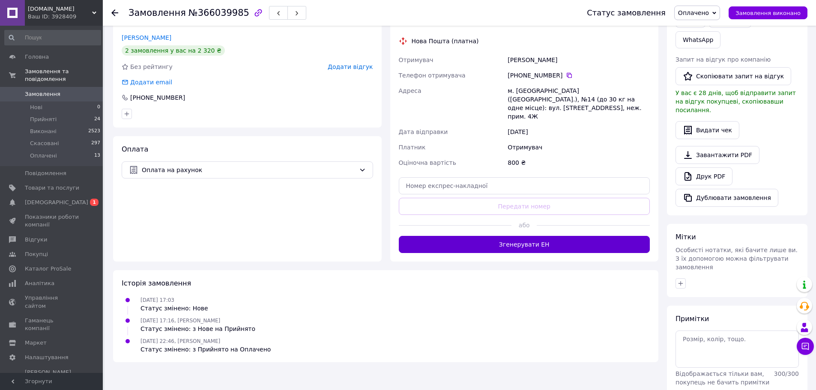
click at [480, 243] on button "Згенерувати ЕН" at bounding box center [525, 244] width 252 height 17
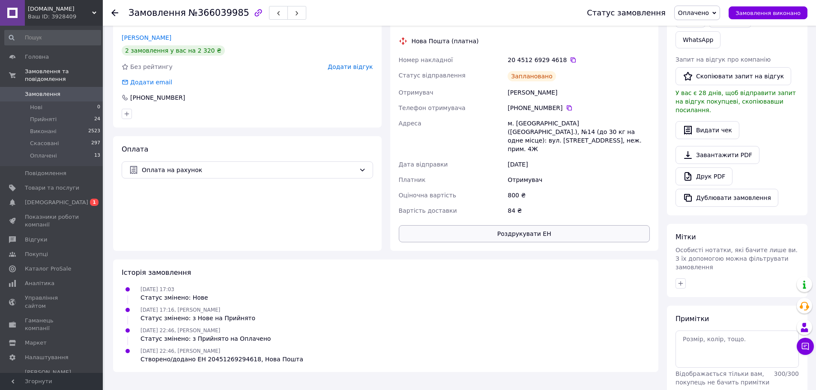
click at [522, 225] on button "Роздрукувати ЕН" at bounding box center [525, 233] width 252 height 17
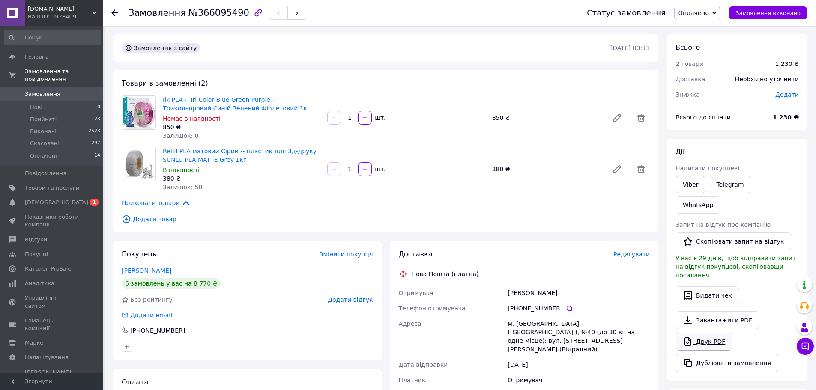
click at [697, 333] on link "Друк PDF" at bounding box center [704, 342] width 57 height 18
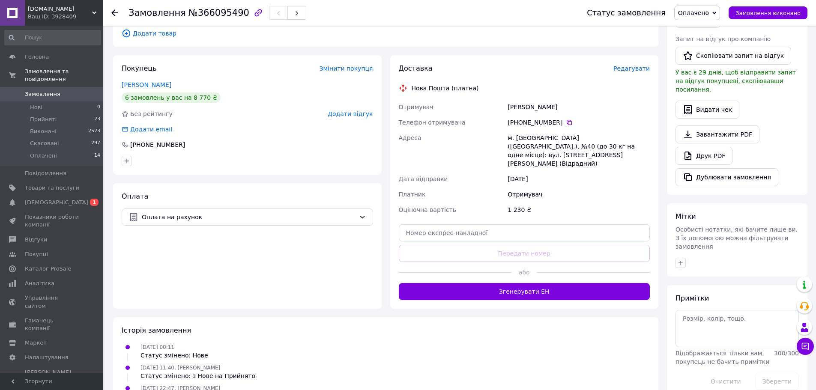
scroll to position [197, 0]
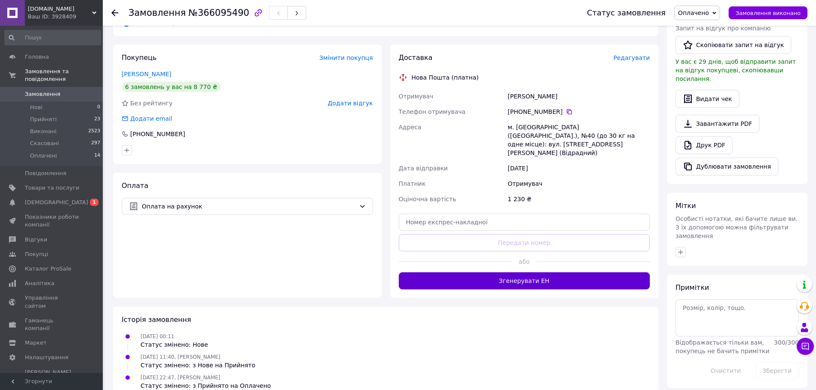
click at [504, 273] on button "Згенерувати ЕН" at bounding box center [525, 281] width 252 height 17
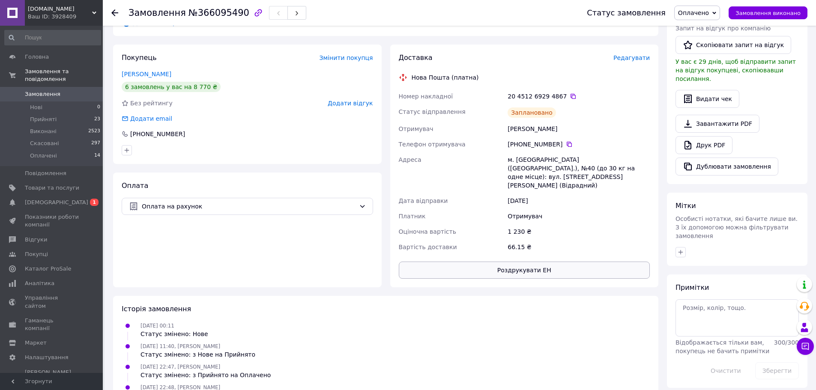
click at [492, 262] on button "Роздрукувати ЕН" at bounding box center [525, 270] width 252 height 17
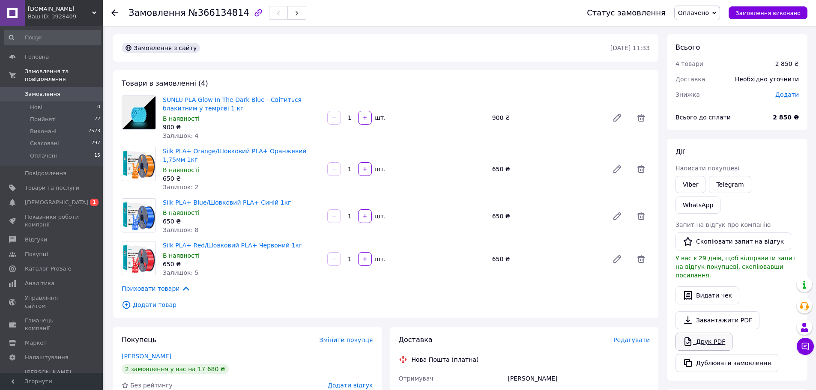
click at [716, 333] on link "Друк PDF" at bounding box center [704, 342] width 57 height 18
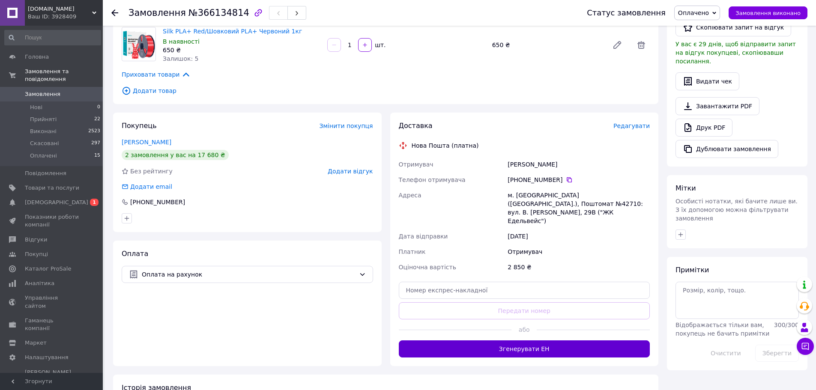
click at [471, 341] on button "Згенерувати ЕН" at bounding box center [525, 349] width 252 height 17
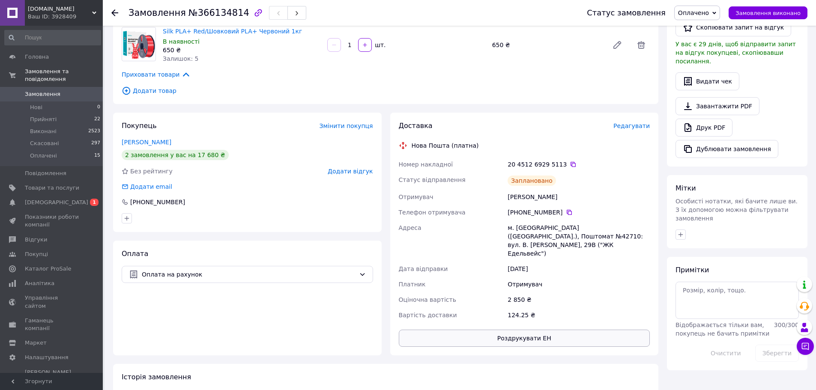
click at [518, 330] on button "Роздрукувати ЕН" at bounding box center [525, 338] width 252 height 17
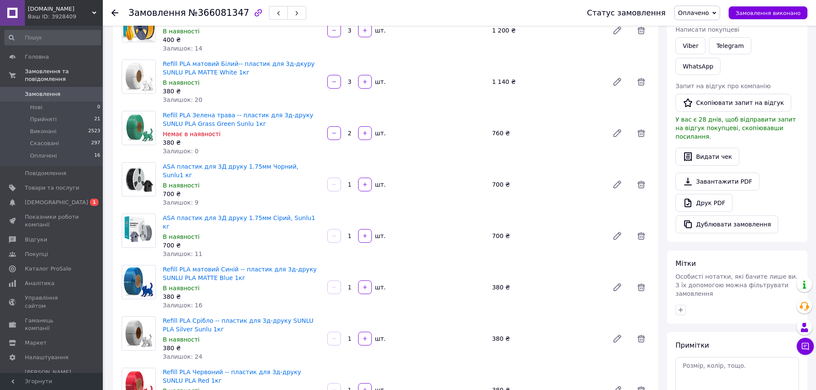
scroll to position [129, 0]
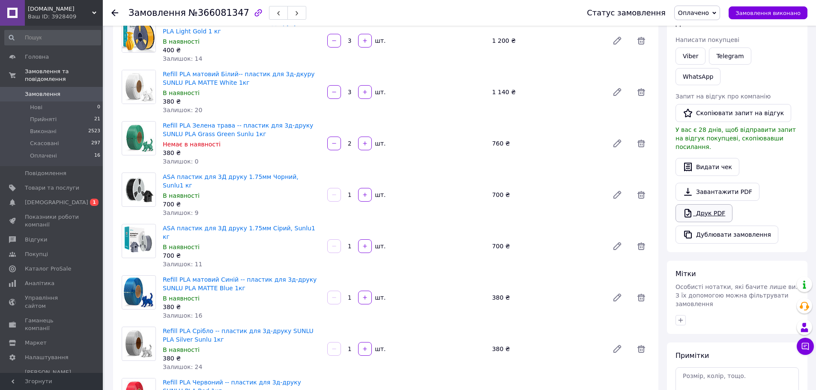
click at [713, 204] on link "Друк PDF" at bounding box center [704, 213] width 57 height 18
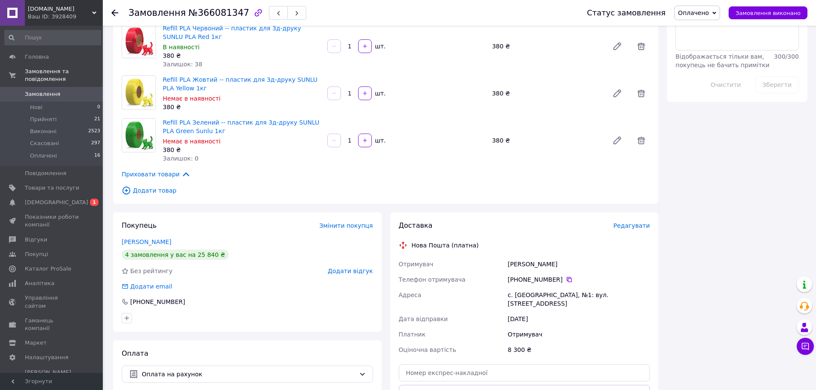
scroll to position [600, 0]
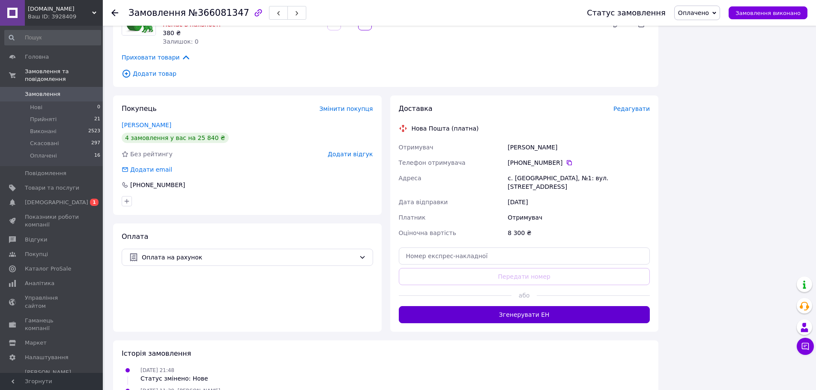
click at [480, 306] on button "Згенерувати ЕН" at bounding box center [525, 314] width 252 height 17
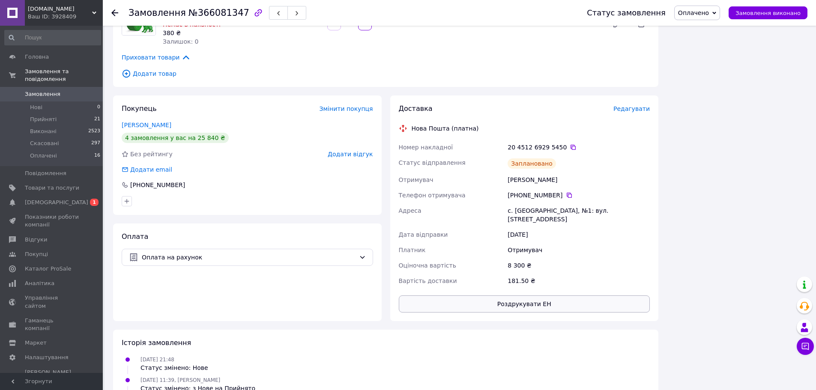
click at [495, 296] on button "Роздрукувати ЕН" at bounding box center [525, 304] width 252 height 17
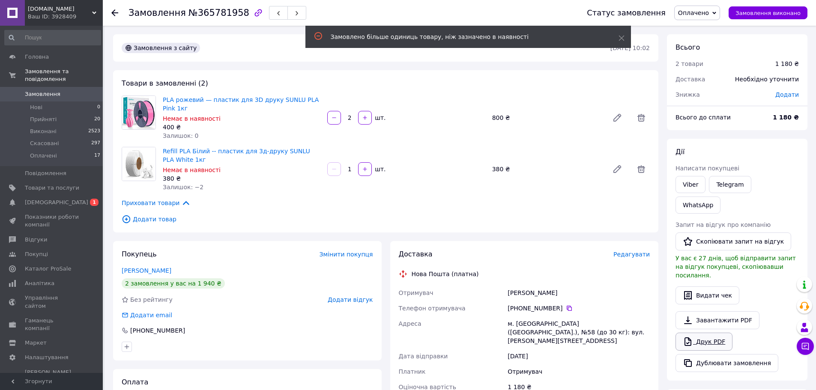
click at [712, 333] on link "Друк PDF" at bounding box center [704, 342] width 57 height 18
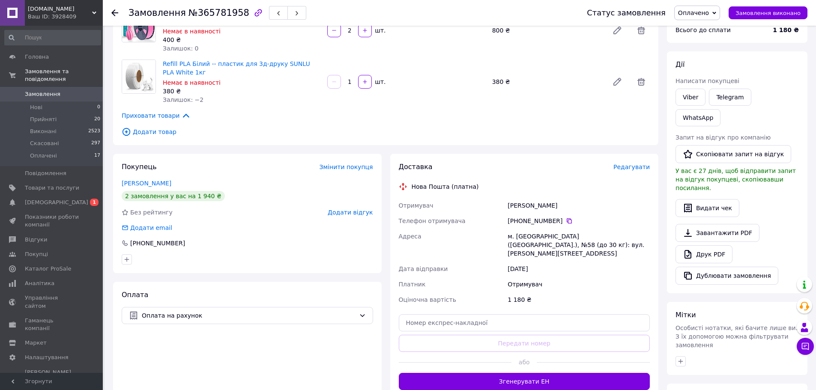
scroll to position [197, 0]
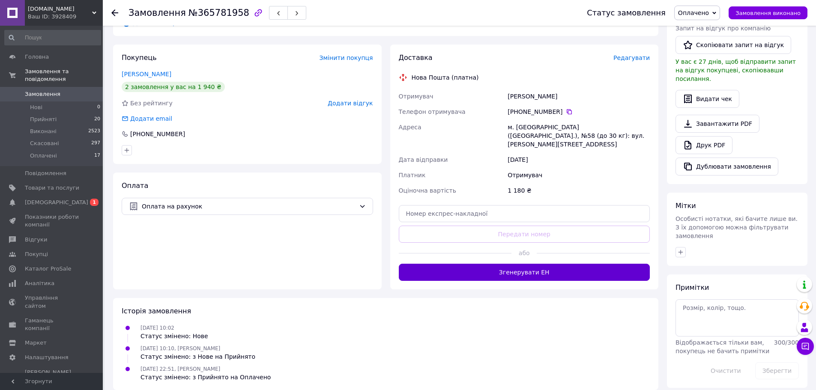
click at [482, 264] on button "Згенерувати ЕН" at bounding box center [525, 272] width 252 height 17
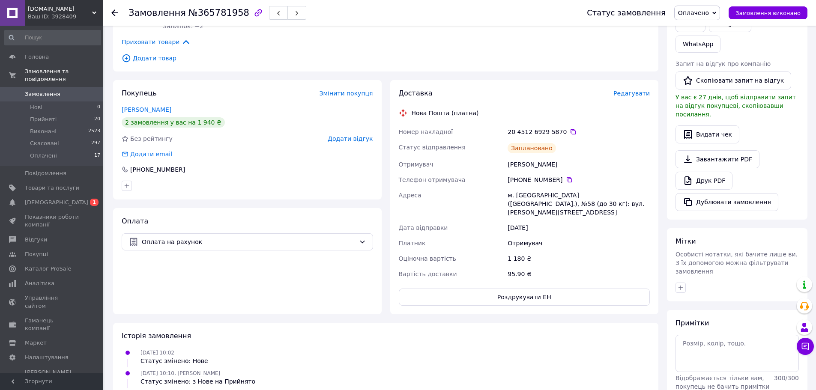
scroll to position [171, 0]
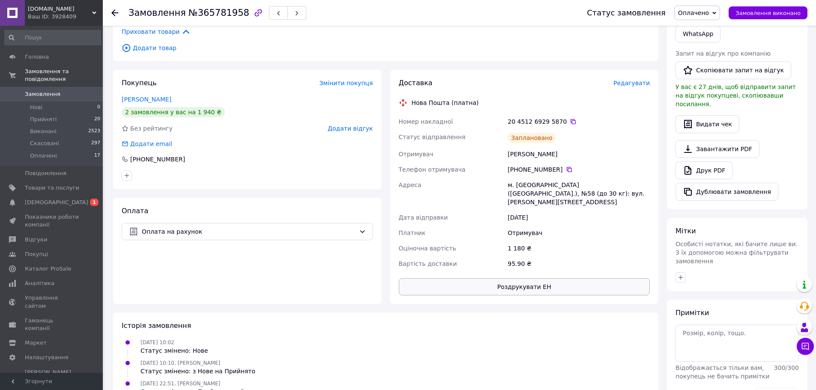
click at [525, 282] on button "Роздрукувати ЕН" at bounding box center [525, 287] width 252 height 17
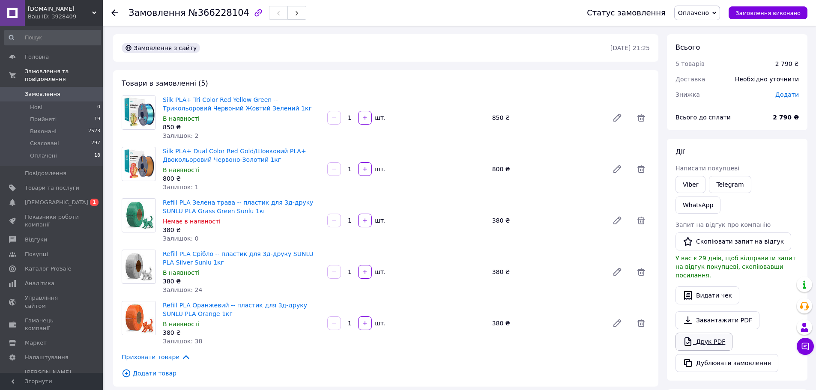
click at [705, 333] on link "Друк PDF" at bounding box center [704, 342] width 57 height 18
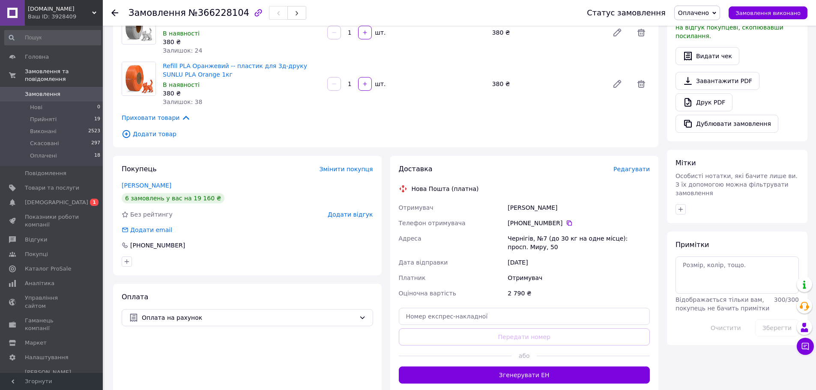
scroll to position [257, 0]
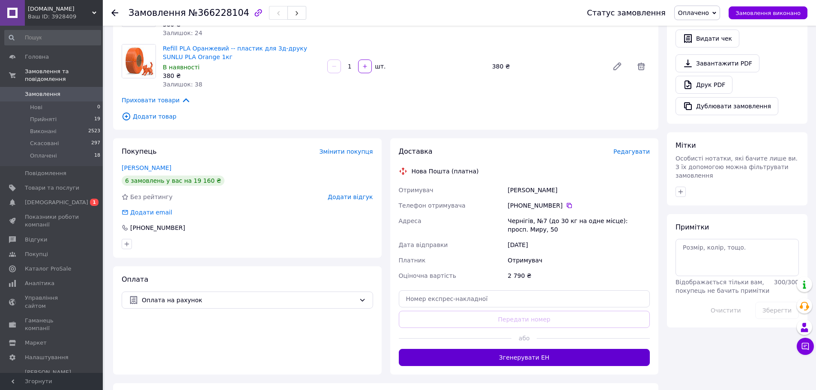
click at [467, 364] on button "Згенерувати ЕН" at bounding box center [525, 357] width 252 height 17
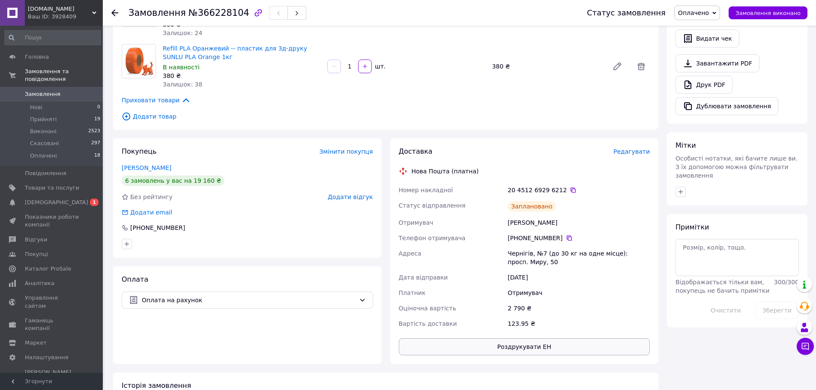
click at [531, 351] on button "Роздрукувати ЕН" at bounding box center [525, 347] width 252 height 17
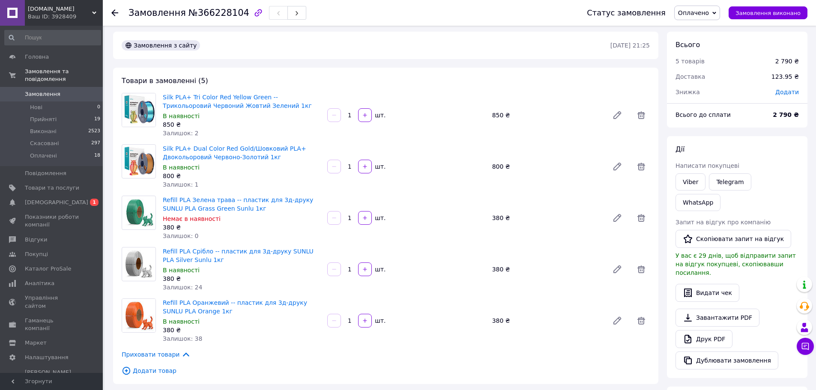
scroll to position [0, 0]
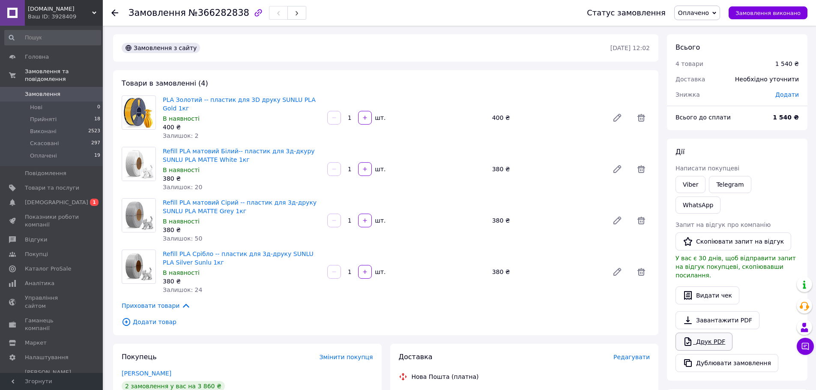
click at [713, 333] on link "Друк PDF" at bounding box center [704, 342] width 57 height 18
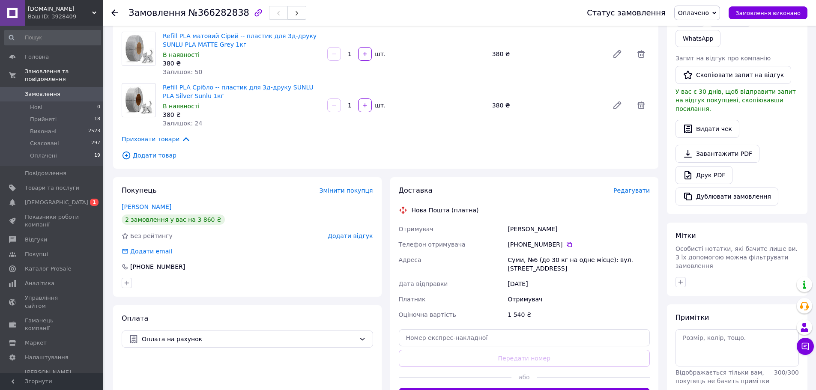
scroll to position [257, 0]
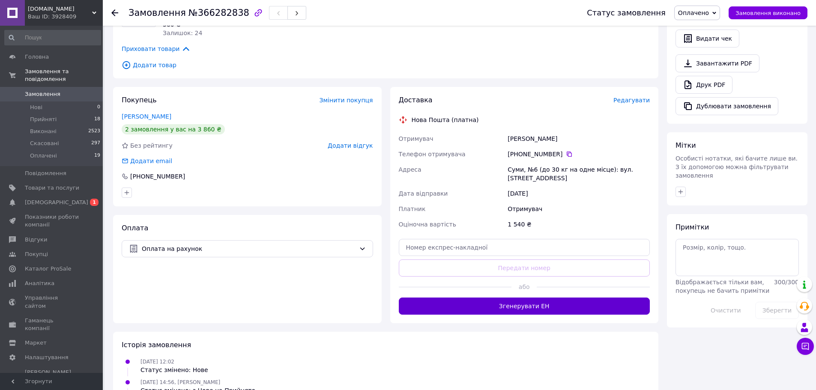
click at [486, 307] on button "Згенерувати ЕН" at bounding box center [525, 306] width 252 height 17
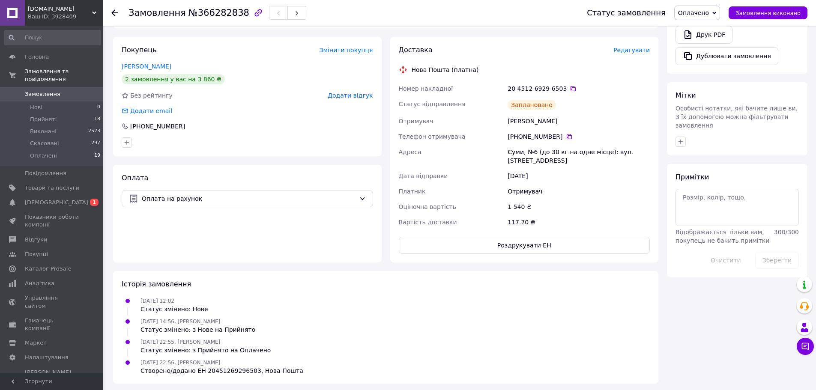
scroll to position [309, 0]
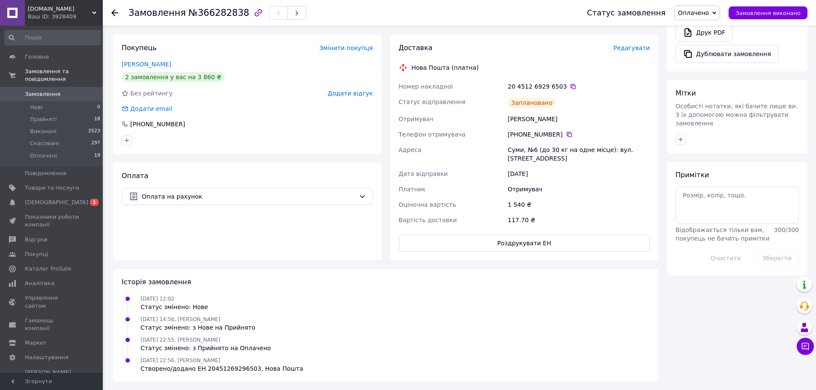
click at [444, 256] on div "Доставка Редагувати Нова Пошта (платна) Номер накладної 20 4512 6929 6503   Ста…" at bounding box center [524, 148] width 269 height 226
click at [443, 246] on button "Роздрукувати ЕН" at bounding box center [525, 243] width 252 height 17
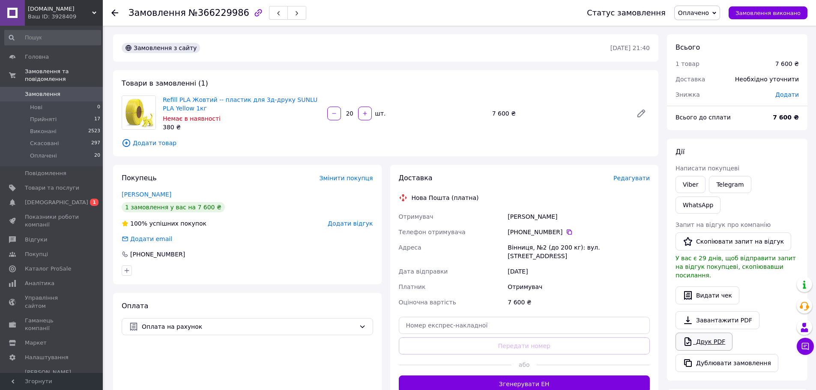
click at [700, 333] on link "Друк PDF" at bounding box center [704, 342] width 57 height 18
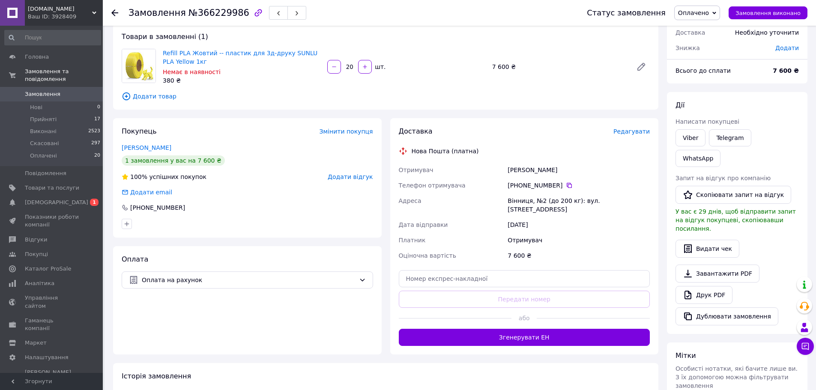
scroll to position [165, 0]
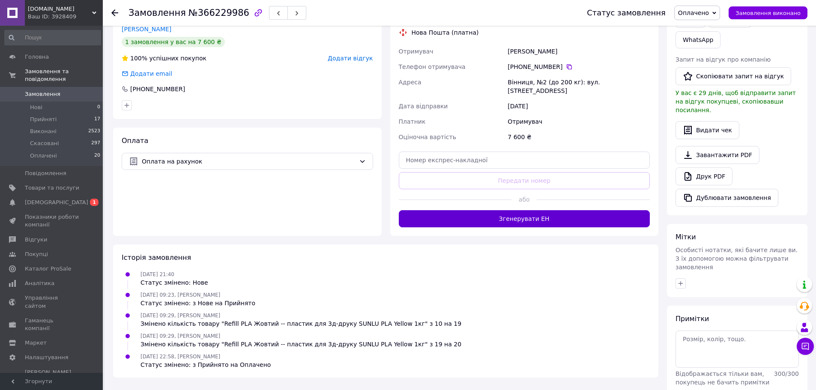
click at [413, 213] on button "Згенерувати ЕН" at bounding box center [525, 218] width 252 height 17
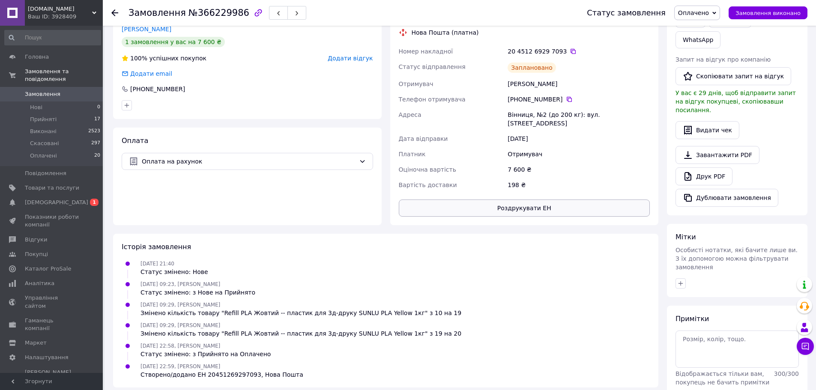
click at [435, 200] on button "Роздрукувати ЕН" at bounding box center [525, 208] width 252 height 17
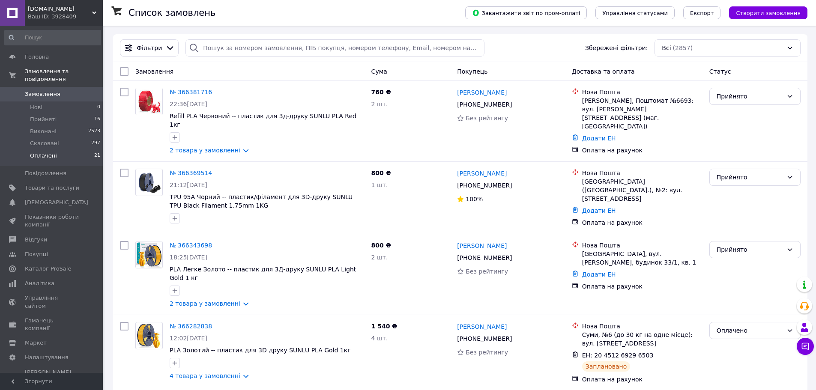
click at [58, 150] on li "Оплачені 21" at bounding box center [52, 158] width 105 height 16
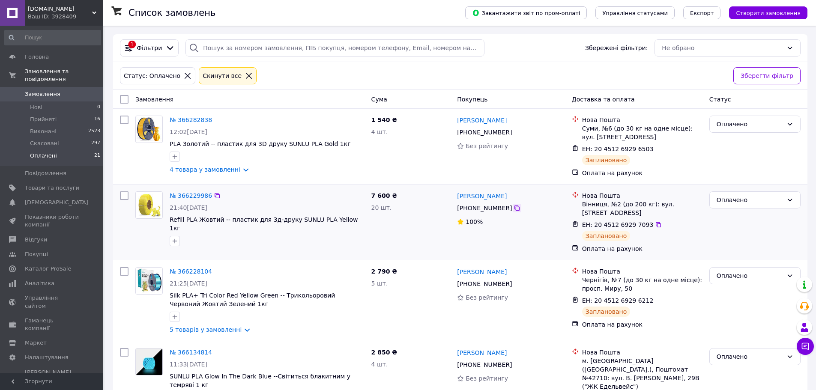
click at [515, 208] on icon at bounding box center [517, 208] width 5 height 5
click at [245, 75] on icon at bounding box center [249, 76] width 8 height 8
